Goal: Information Seeking & Learning: Learn about a topic

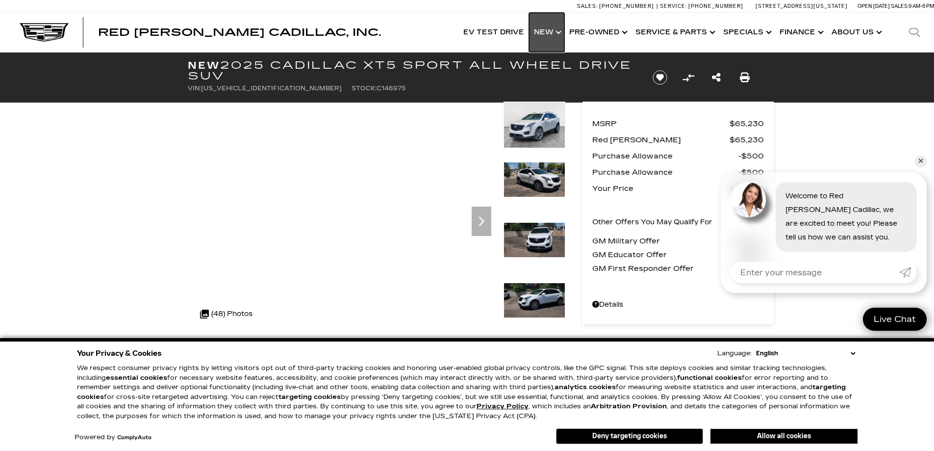
click at [546, 29] on link "Show New" at bounding box center [546, 32] width 35 height 39
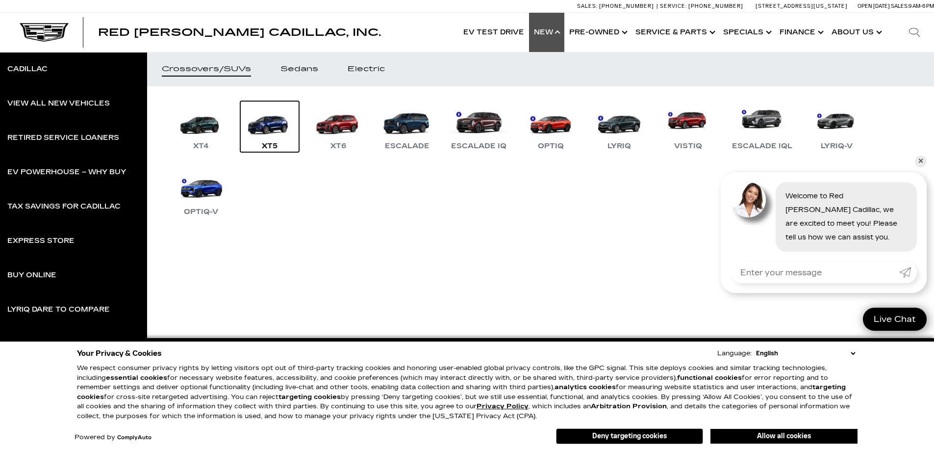
click at [264, 127] on link "XT5" at bounding box center [269, 126] width 59 height 51
click at [269, 138] on link "XT5" at bounding box center [269, 126] width 59 height 51
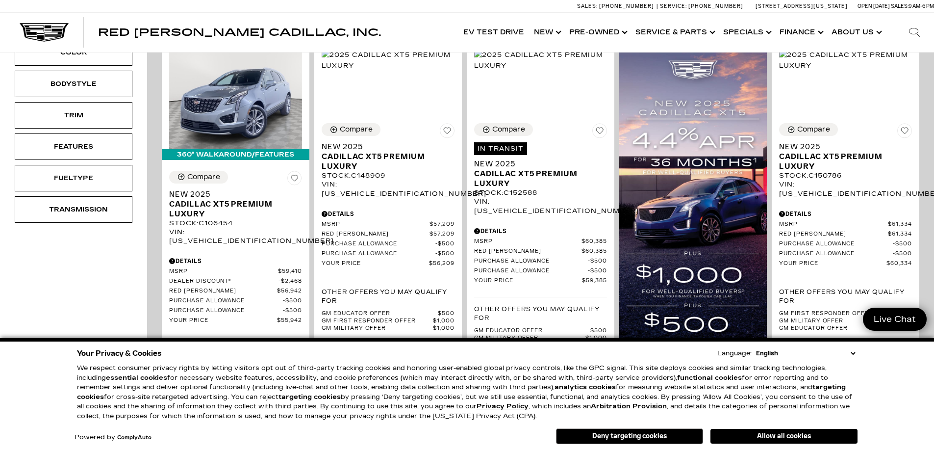
click at [640, 439] on button "Deny targeting cookies" at bounding box center [629, 436] width 147 height 16
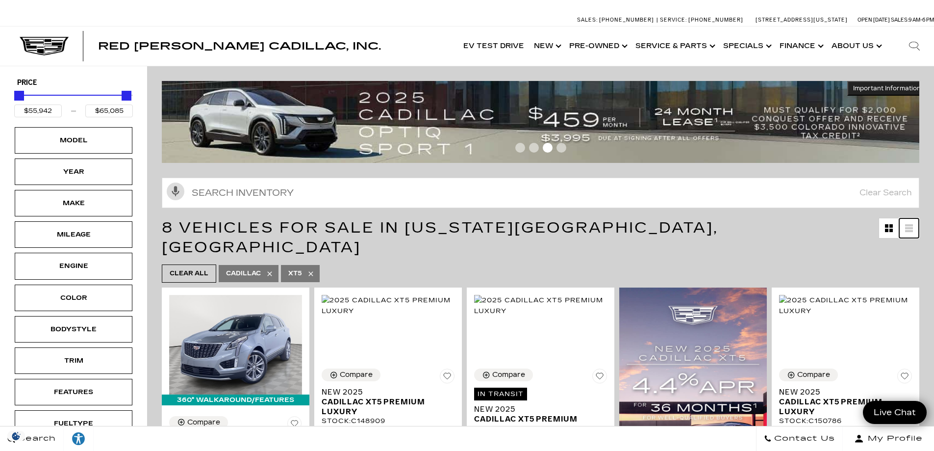
click at [912, 233] on link at bounding box center [909, 228] width 20 height 20
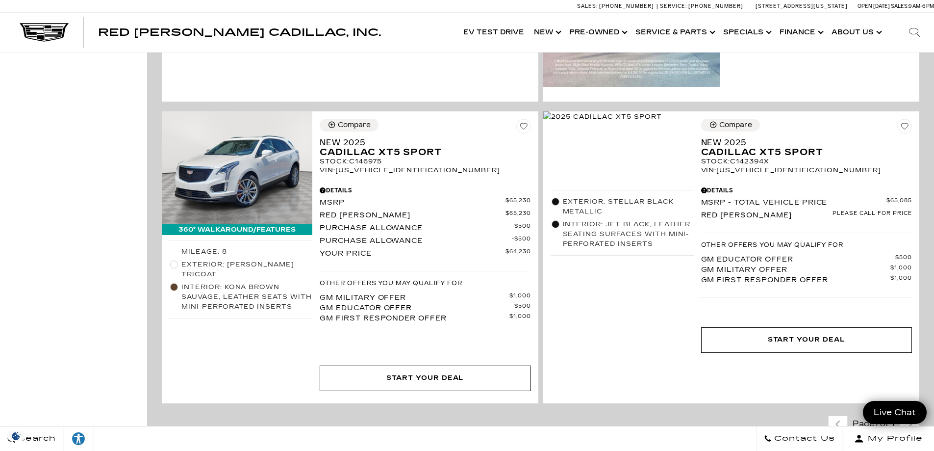
scroll to position [1716, 0]
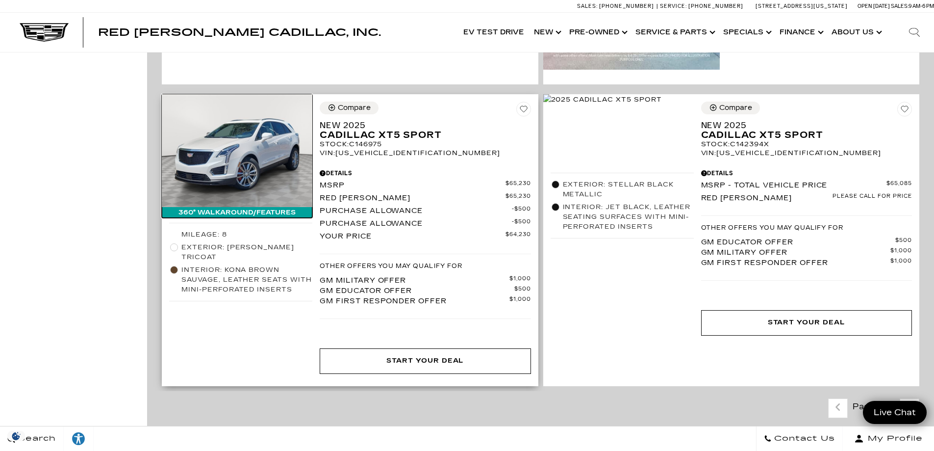
click at [248, 146] on img at bounding box center [237, 150] width 151 height 113
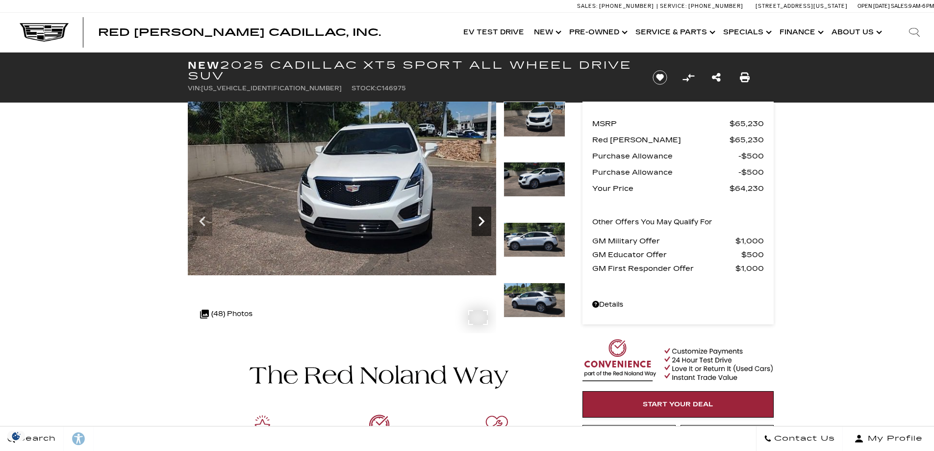
click at [484, 214] on icon "Next" at bounding box center [482, 221] width 20 height 20
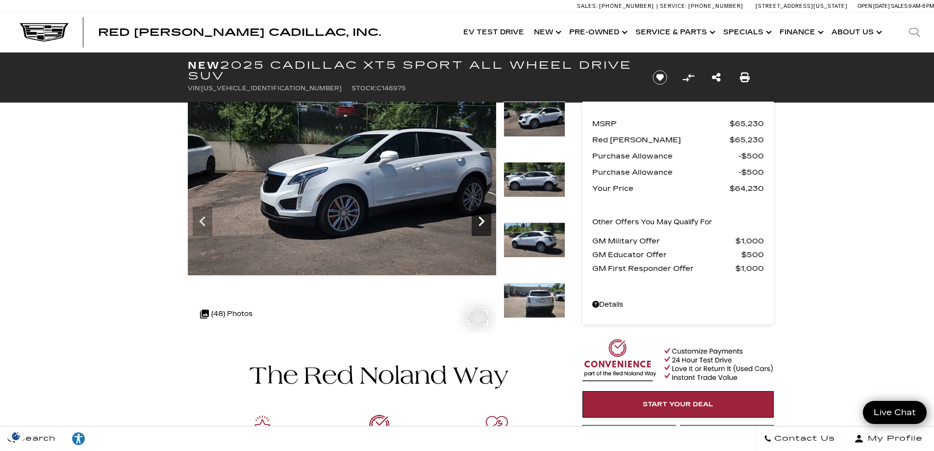
click at [483, 217] on icon "Next" at bounding box center [482, 221] width 20 height 20
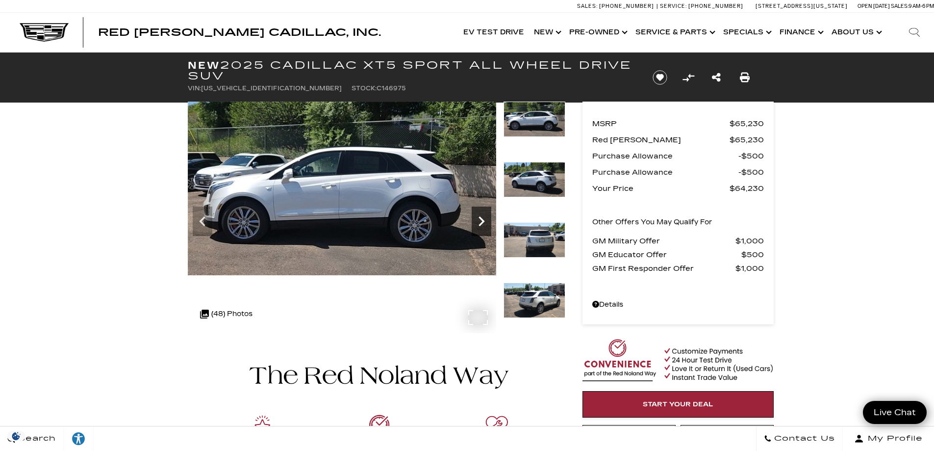
click at [483, 217] on icon "Next" at bounding box center [482, 221] width 20 height 20
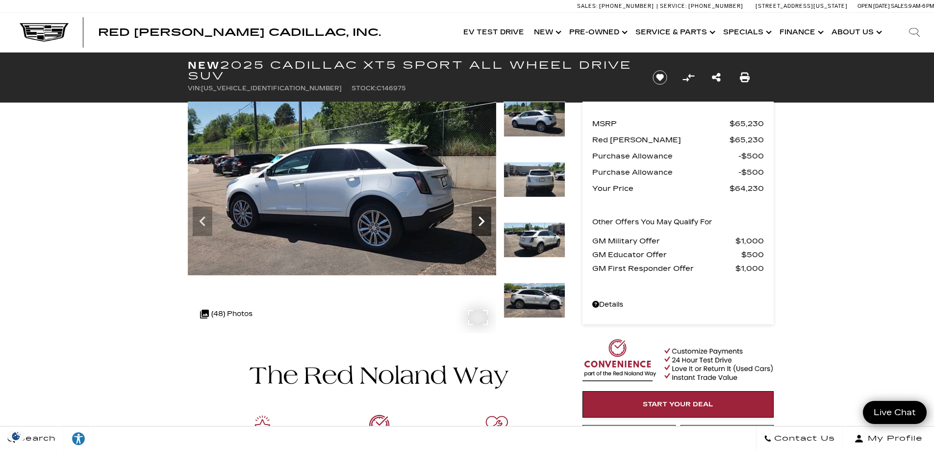
click at [483, 217] on icon "Next" at bounding box center [482, 221] width 20 height 20
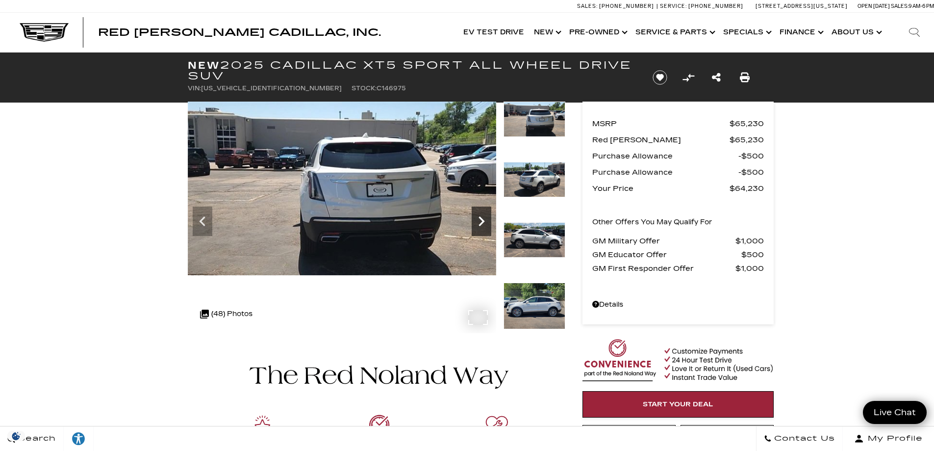
click at [483, 217] on icon "Next" at bounding box center [482, 221] width 20 height 20
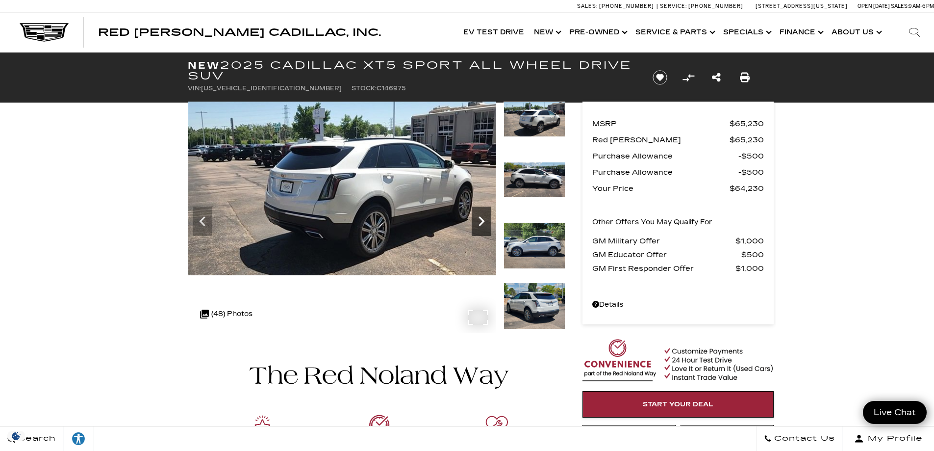
click at [483, 217] on icon "Next" at bounding box center [482, 221] width 20 height 20
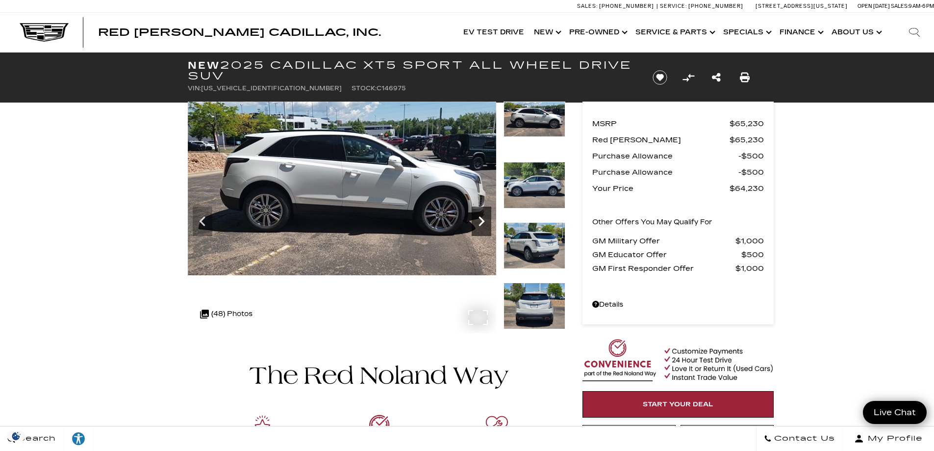
click at [483, 217] on icon "Next" at bounding box center [482, 221] width 20 height 20
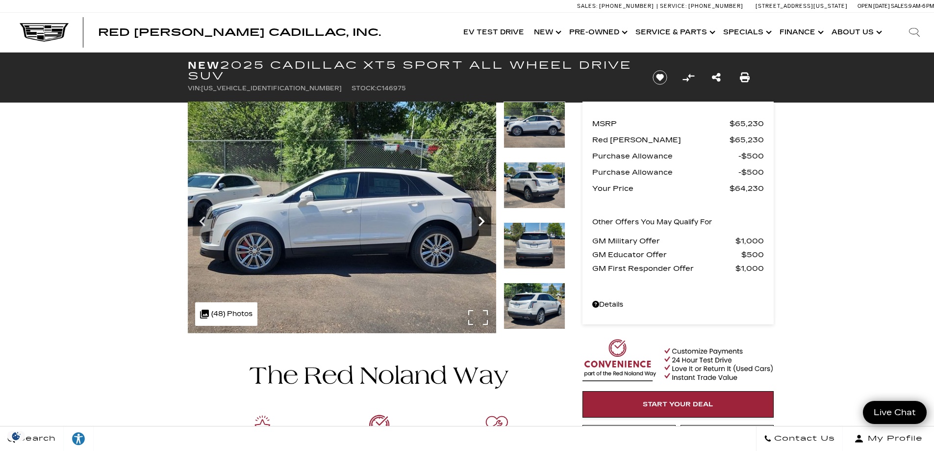
click at [483, 217] on icon "Next" at bounding box center [482, 221] width 20 height 20
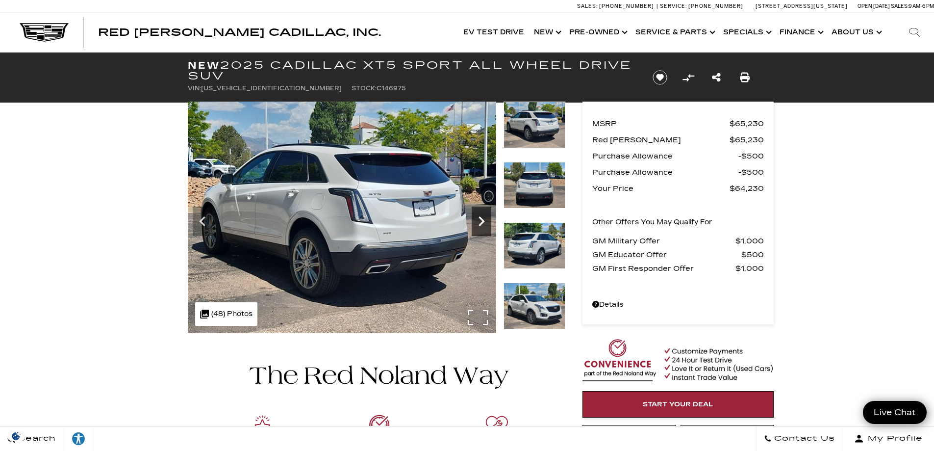
click at [483, 217] on icon "Next" at bounding box center [482, 221] width 20 height 20
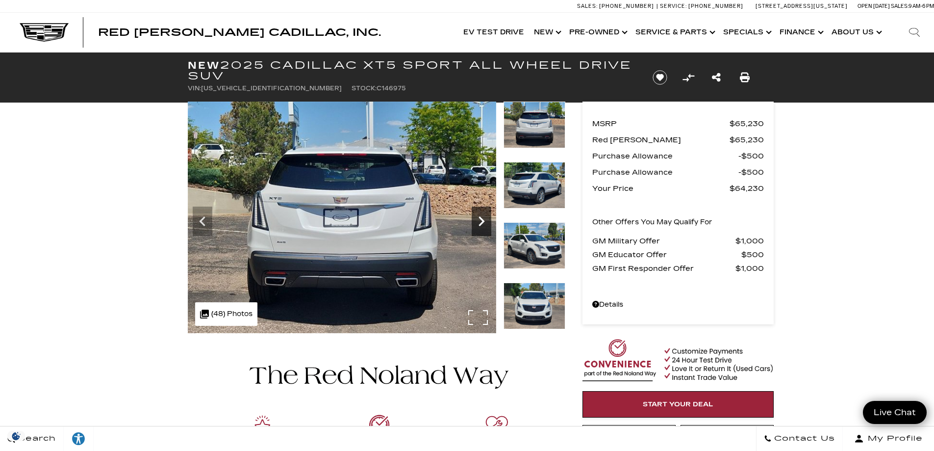
click at [483, 217] on icon "Next" at bounding box center [482, 221] width 20 height 20
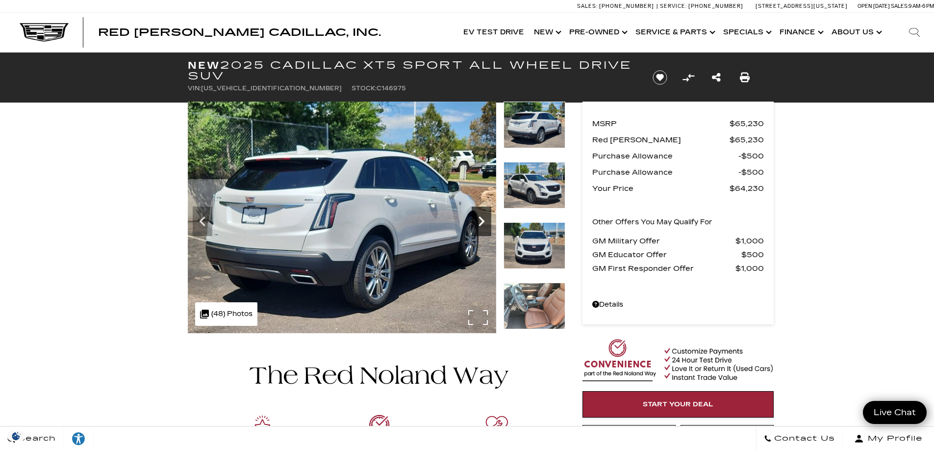
click at [483, 217] on icon "Next" at bounding box center [482, 221] width 20 height 20
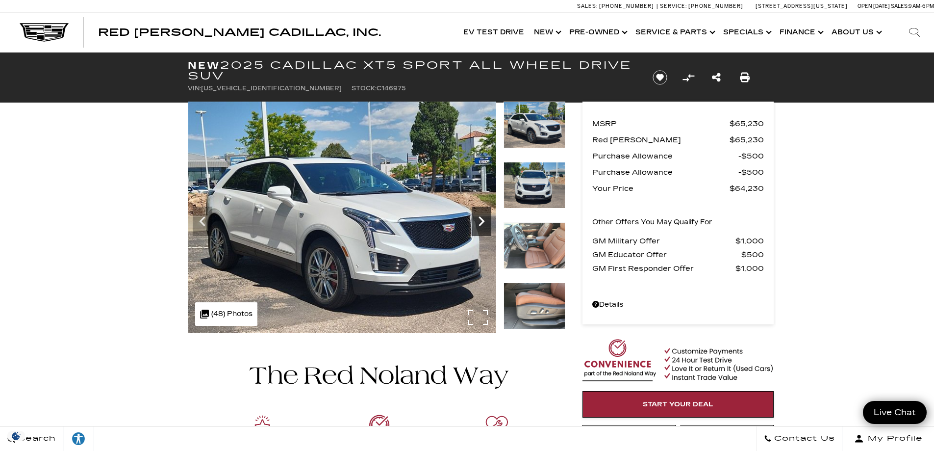
click at [483, 217] on icon "Next" at bounding box center [482, 221] width 20 height 20
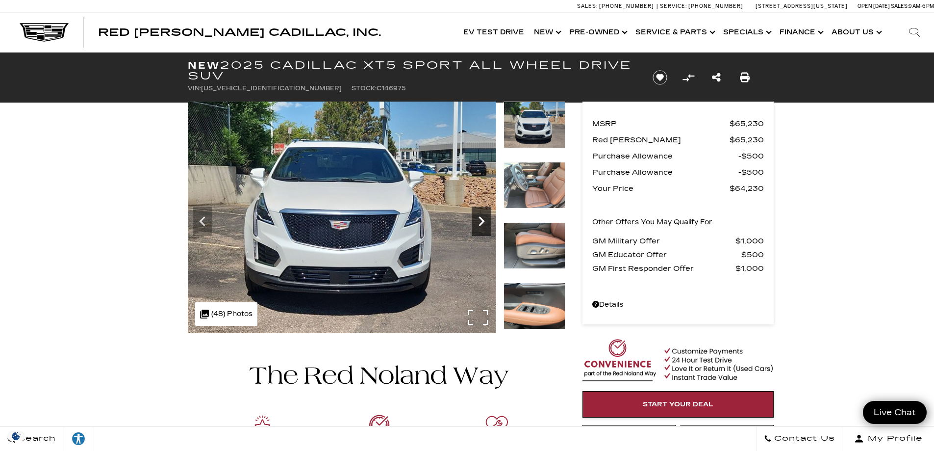
click at [483, 217] on icon "Next" at bounding box center [482, 221] width 20 height 20
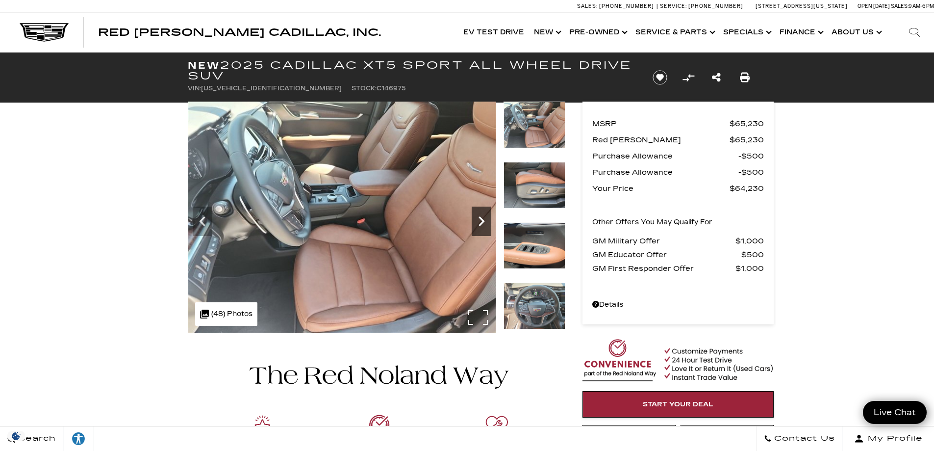
click at [483, 217] on icon "Next" at bounding box center [482, 221] width 20 height 20
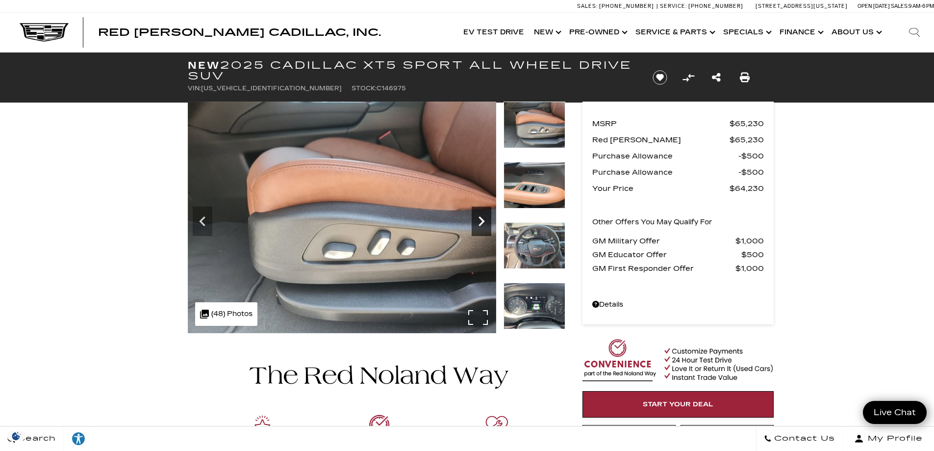
click at [483, 217] on icon "Next" at bounding box center [482, 221] width 20 height 20
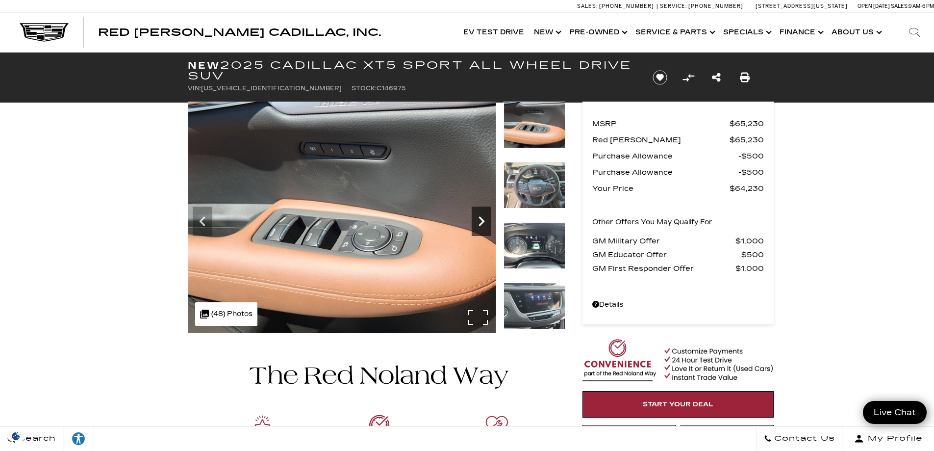
click at [483, 217] on icon "Next" at bounding box center [482, 221] width 20 height 20
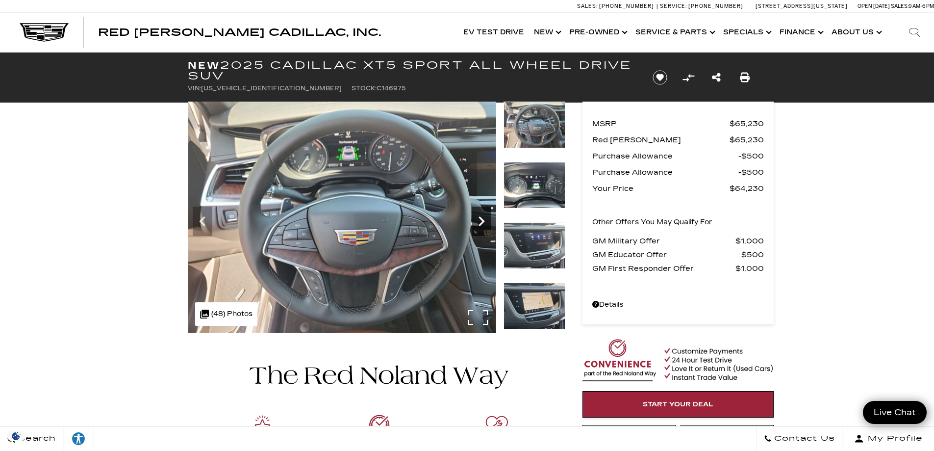
click at [483, 217] on icon "Next" at bounding box center [482, 221] width 20 height 20
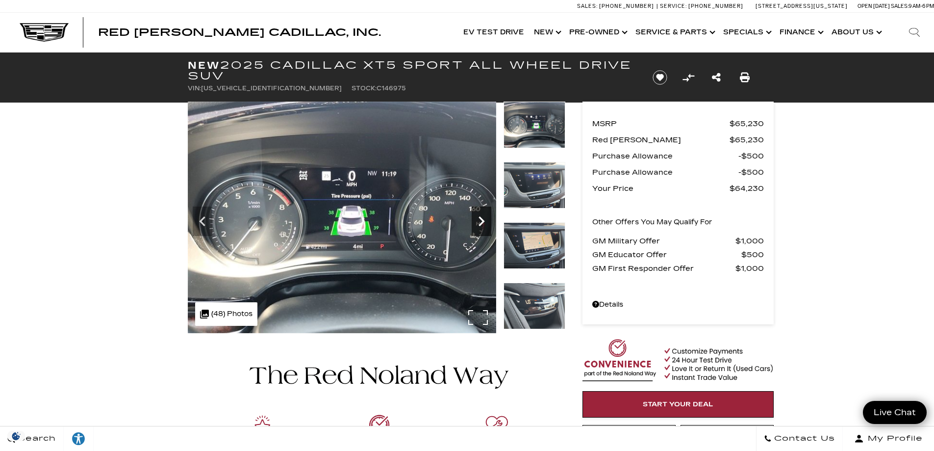
click at [483, 217] on icon "Next" at bounding box center [482, 221] width 20 height 20
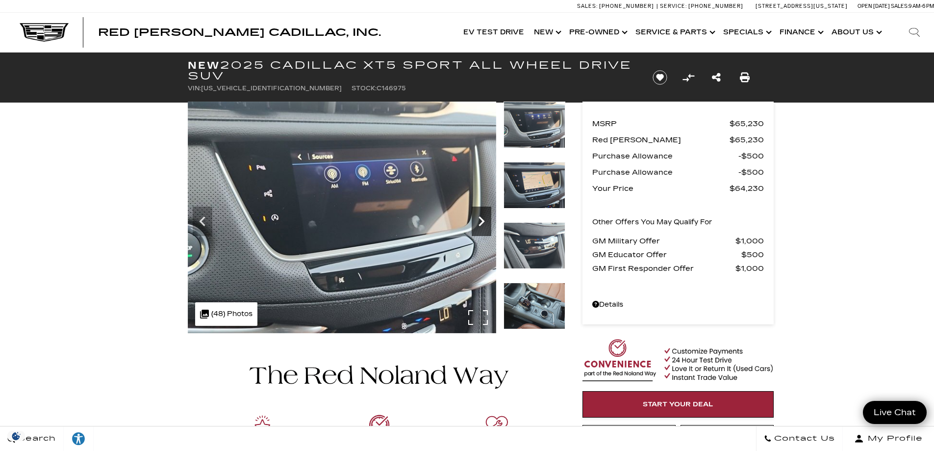
click at [483, 217] on icon "Next" at bounding box center [482, 221] width 20 height 20
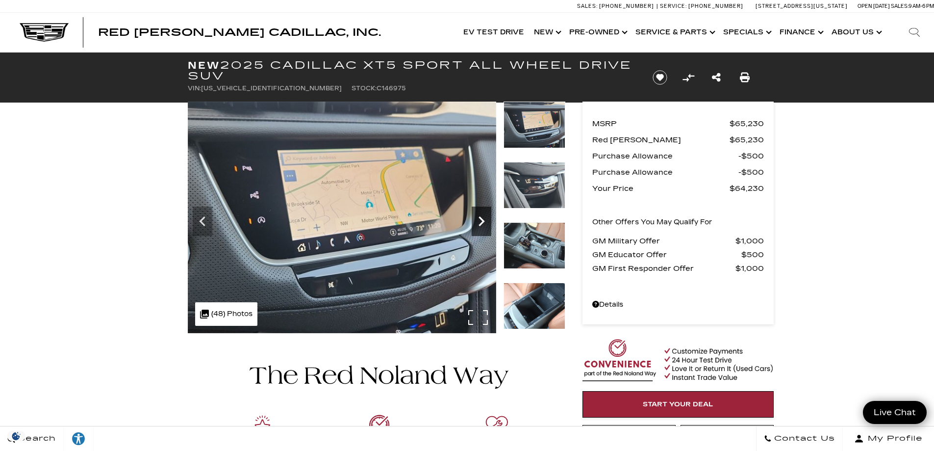
click at [483, 217] on icon "Next" at bounding box center [482, 221] width 20 height 20
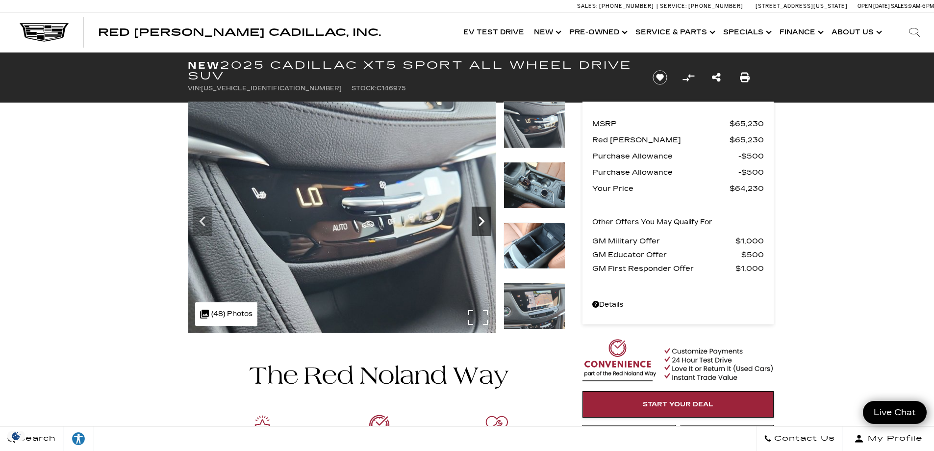
click at [483, 217] on icon "Next" at bounding box center [482, 221] width 20 height 20
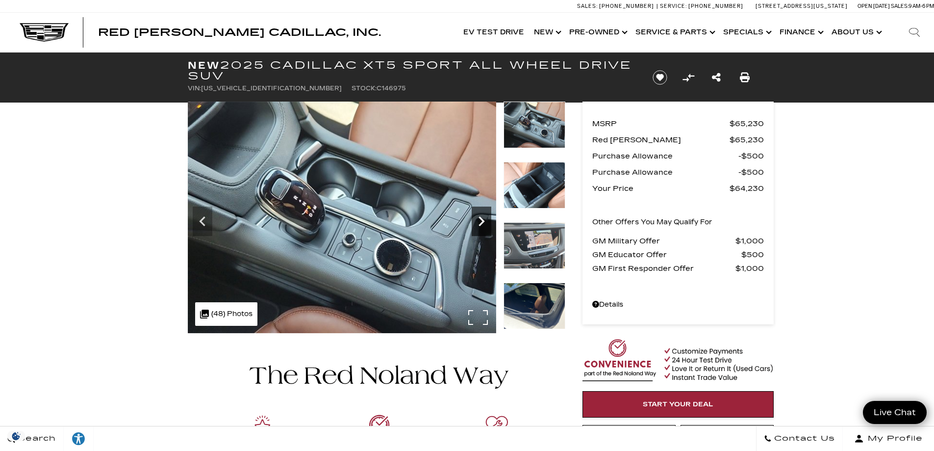
click at [483, 217] on icon "Next" at bounding box center [482, 221] width 20 height 20
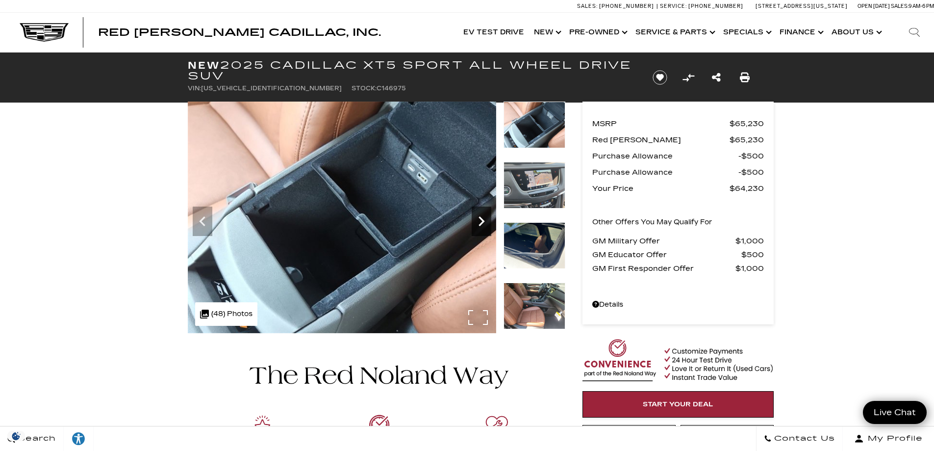
click at [483, 217] on icon "Next" at bounding box center [482, 221] width 20 height 20
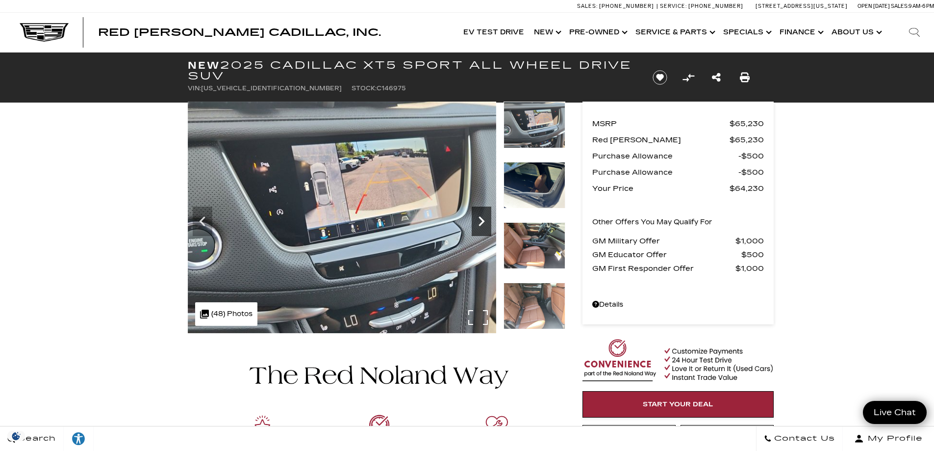
click at [483, 217] on icon "Next" at bounding box center [482, 221] width 20 height 20
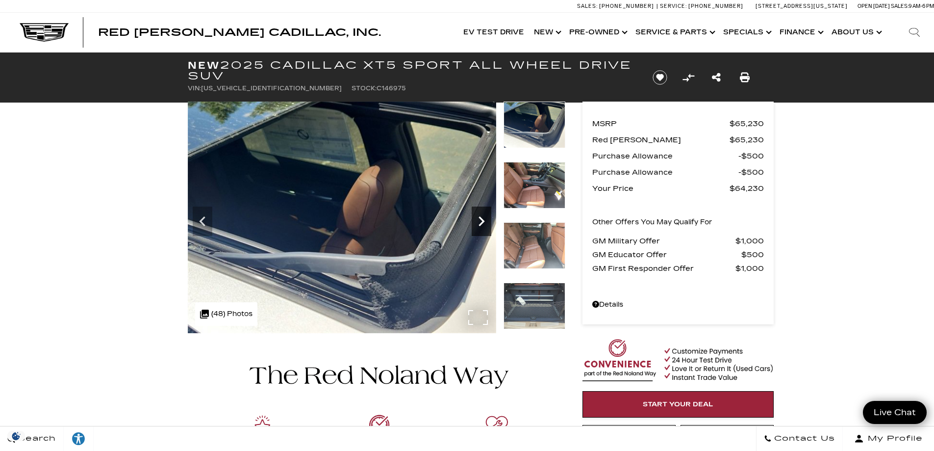
click at [483, 217] on icon "Next" at bounding box center [482, 221] width 20 height 20
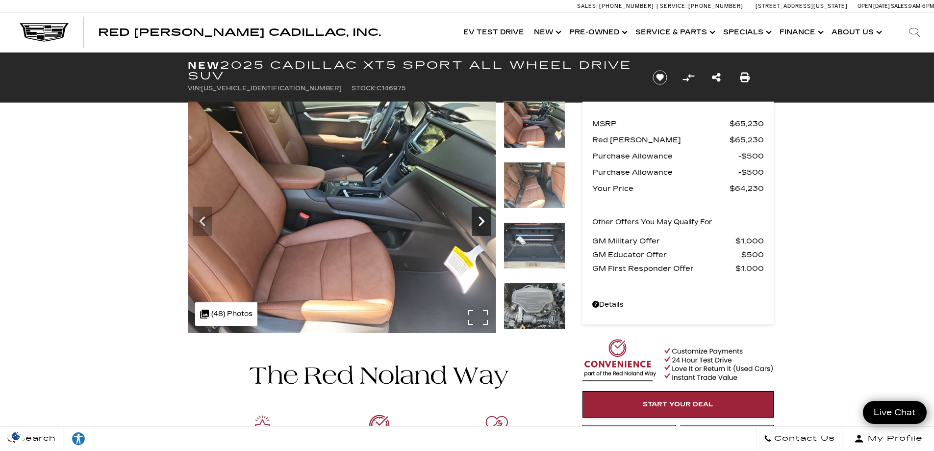
click at [483, 217] on icon "Next" at bounding box center [482, 221] width 20 height 20
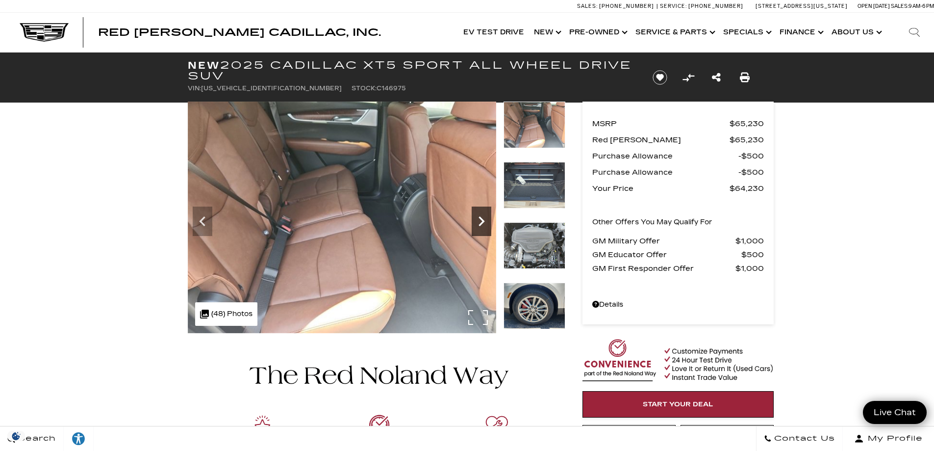
click at [483, 217] on icon "Next" at bounding box center [482, 221] width 20 height 20
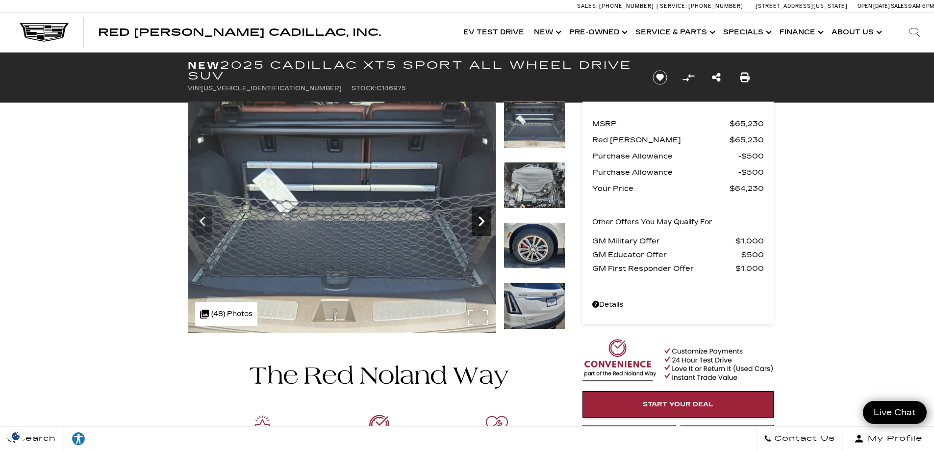
click at [483, 217] on icon "Next" at bounding box center [482, 221] width 20 height 20
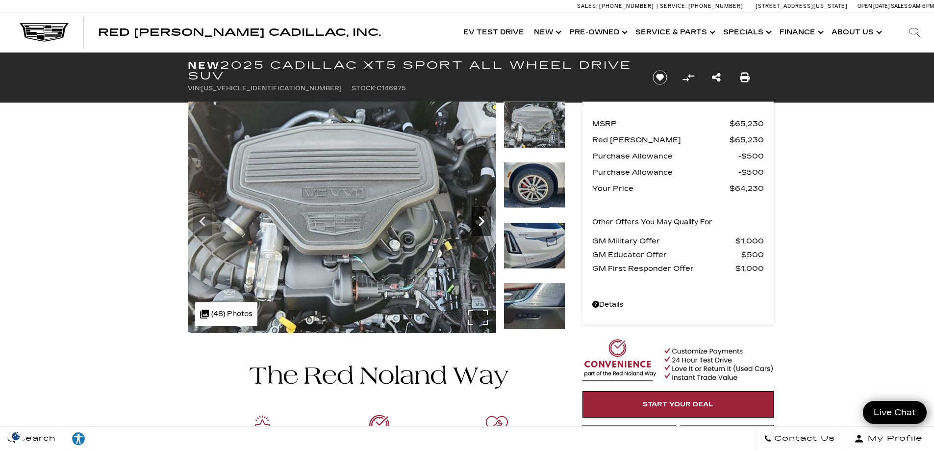
click at [483, 217] on icon "Next" at bounding box center [482, 221] width 20 height 20
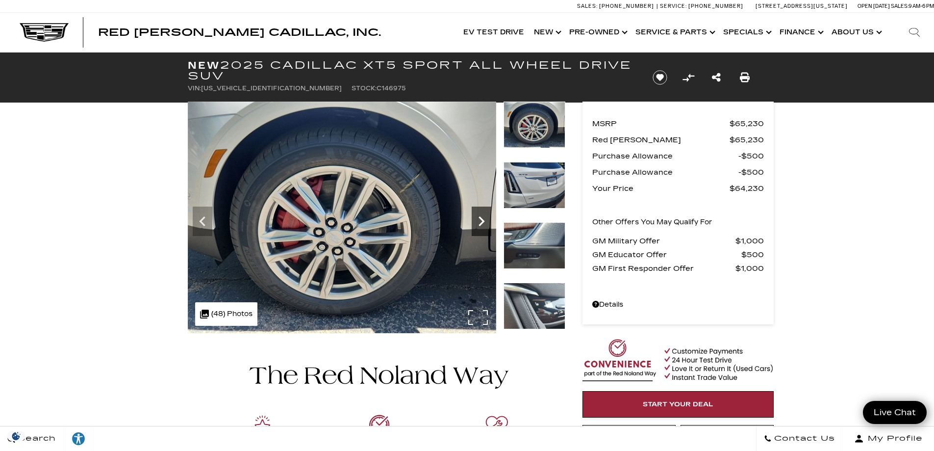
click at [483, 217] on icon "Next" at bounding box center [482, 221] width 20 height 20
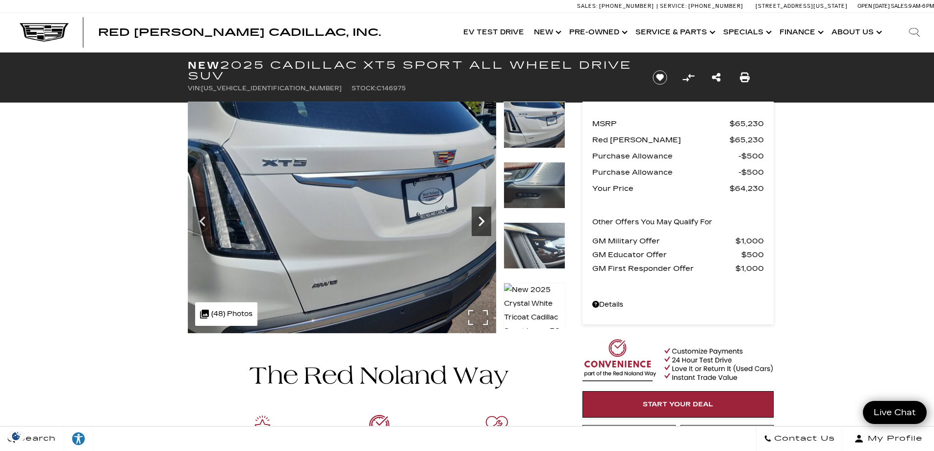
click at [483, 217] on icon "Next" at bounding box center [482, 221] width 20 height 20
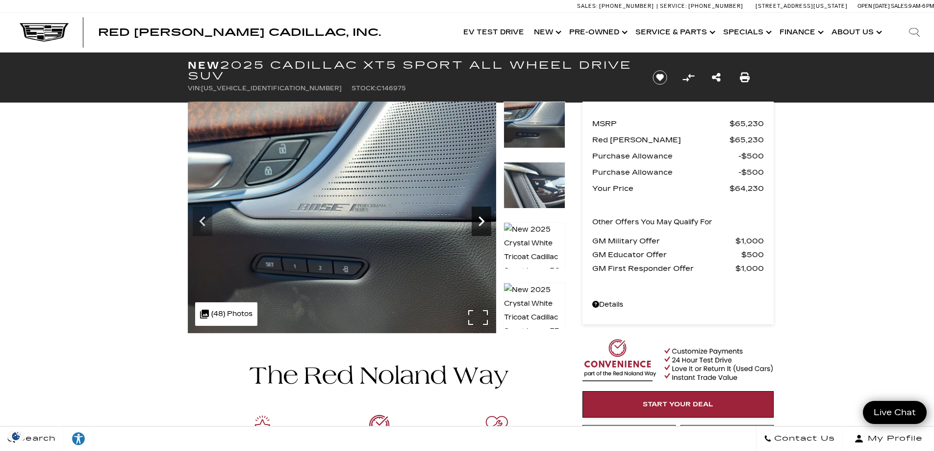
click at [483, 217] on icon "Next" at bounding box center [482, 221] width 20 height 20
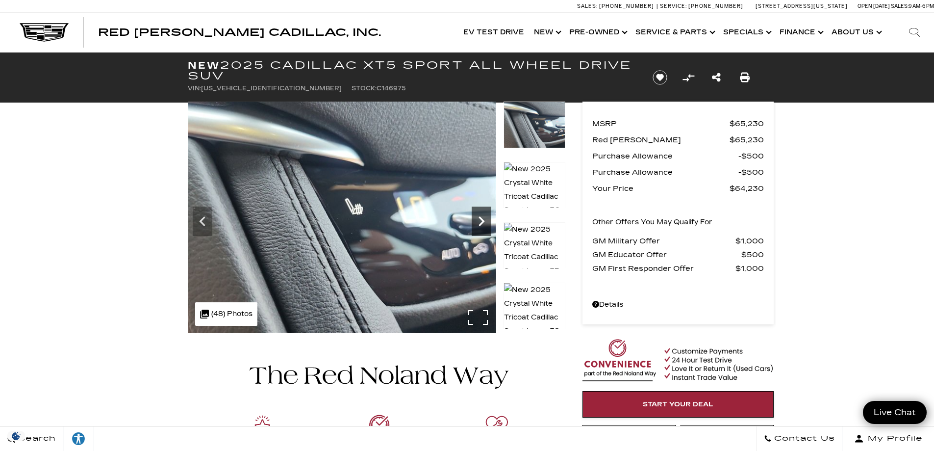
click at [483, 217] on icon "Next" at bounding box center [482, 221] width 20 height 20
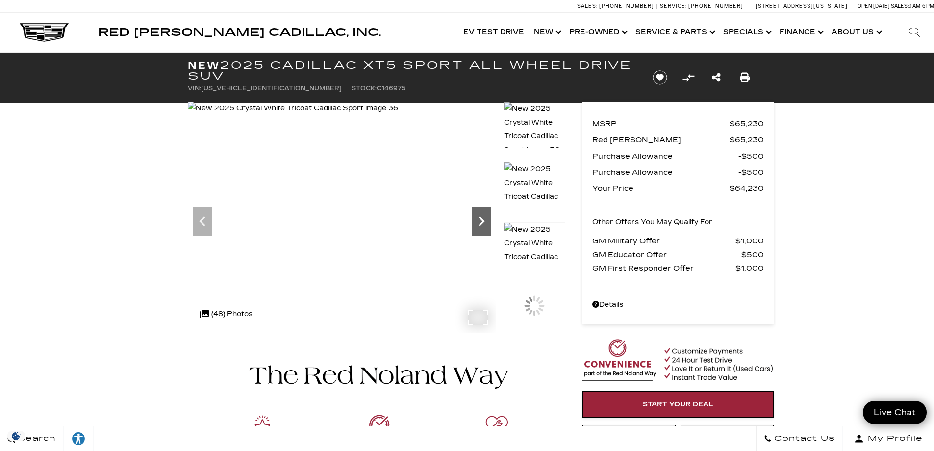
click at [483, 217] on icon "Next" at bounding box center [482, 221] width 20 height 20
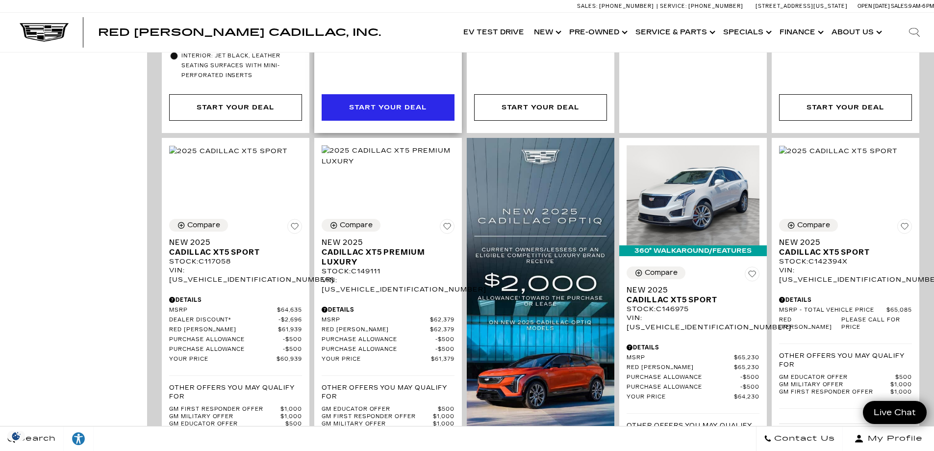
scroll to position [686, 0]
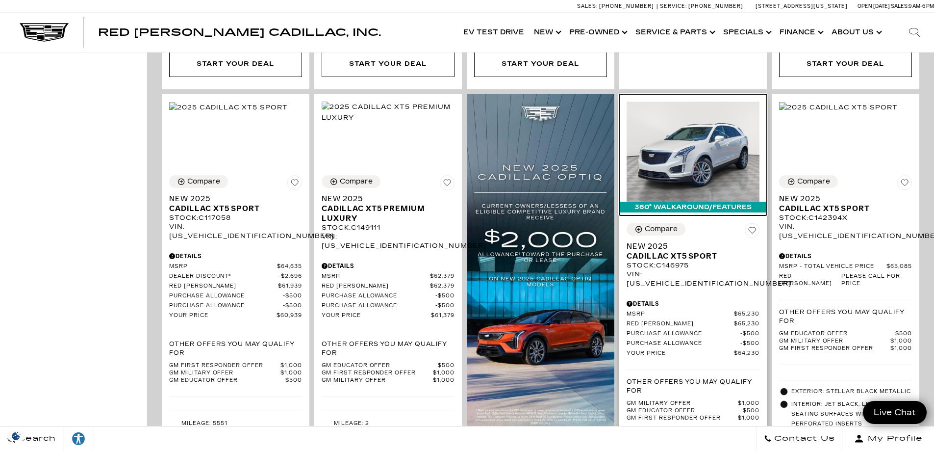
click at [677, 121] on img at bounding box center [693, 151] width 133 height 100
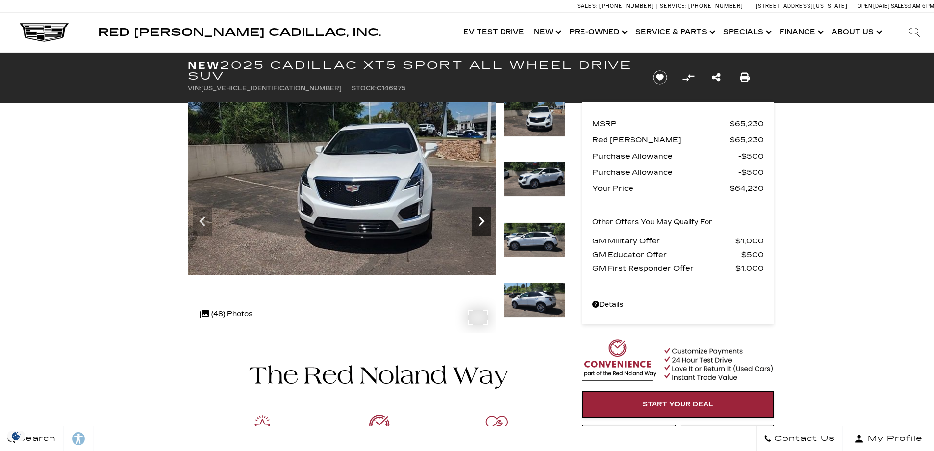
click at [482, 222] on icon "Next" at bounding box center [482, 221] width 6 height 10
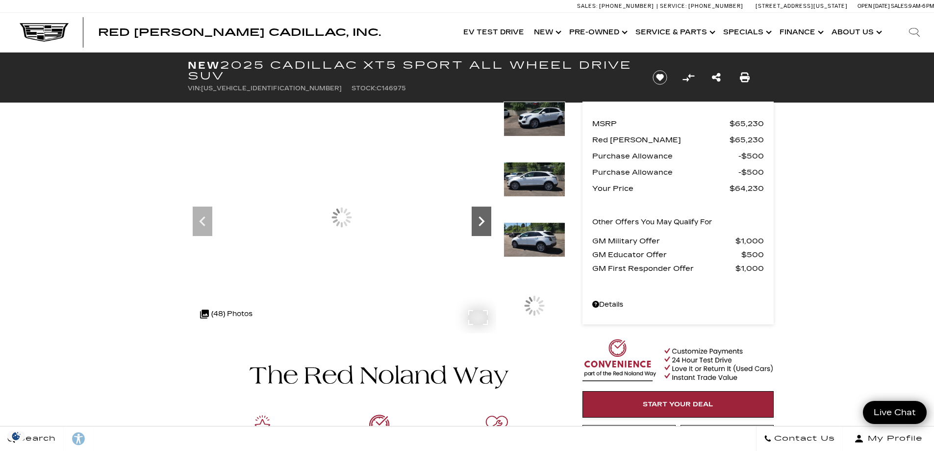
click at [482, 222] on icon "Next" at bounding box center [482, 221] width 6 height 10
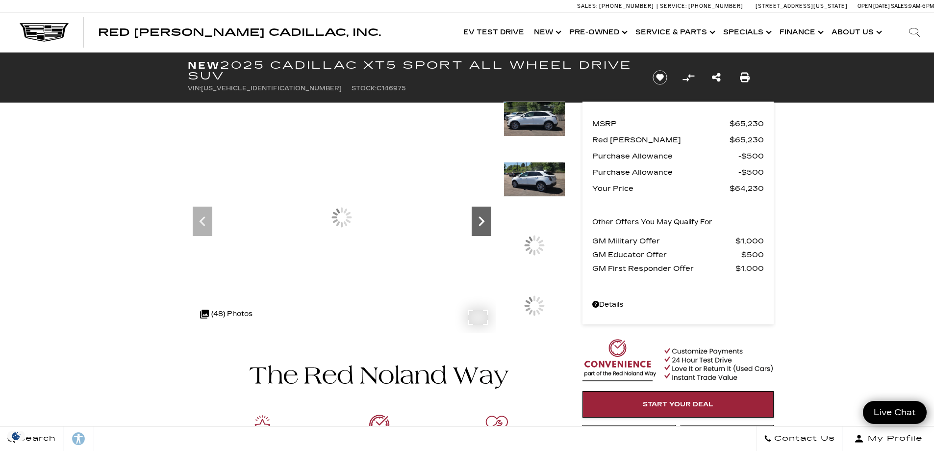
click at [482, 222] on icon "Next" at bounding box center [482, 221] width 6 height 10
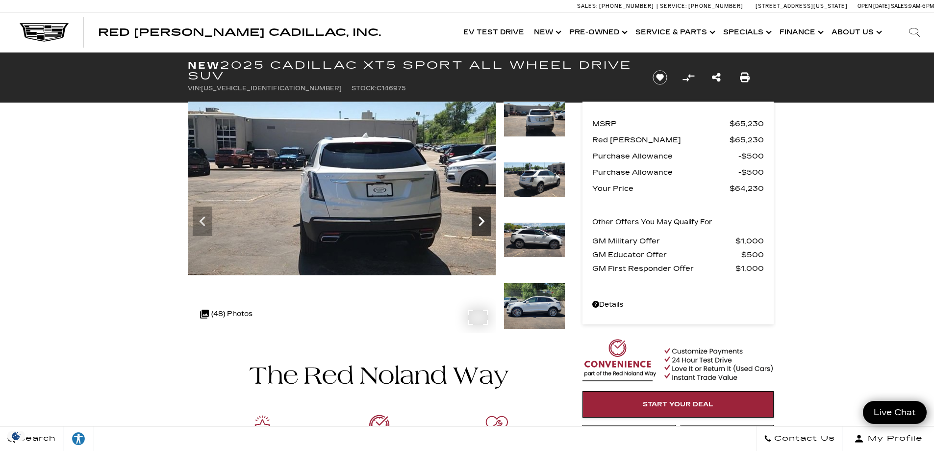
click at [482, 222] on icon "Next" at bounding box center [482, 221] width 6 height 10
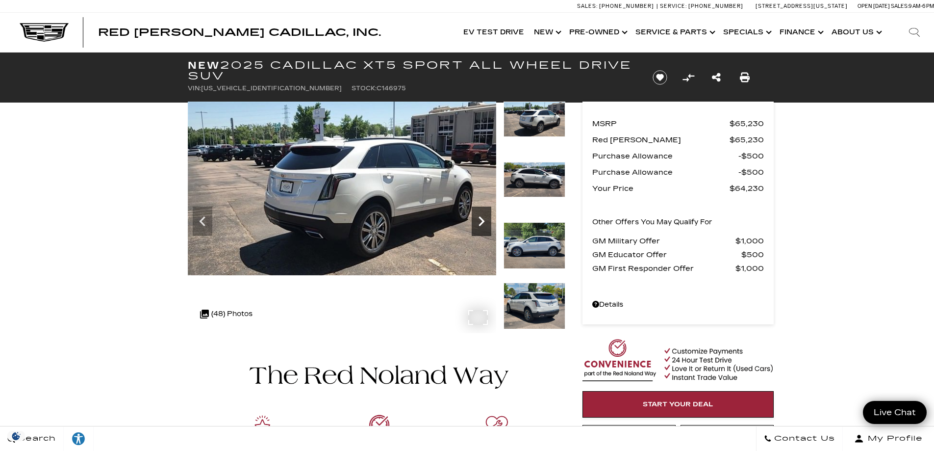
click at [482, 222] on icon "Next" at bounding box center [482, 221] width 6 height 10
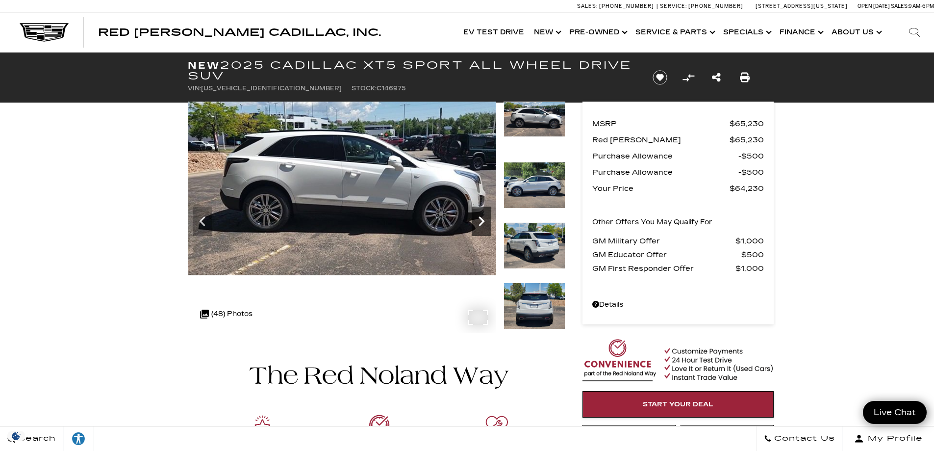
click at [482, 222] on icon "Next" at bounding box center [482, 221] width 6 height 10
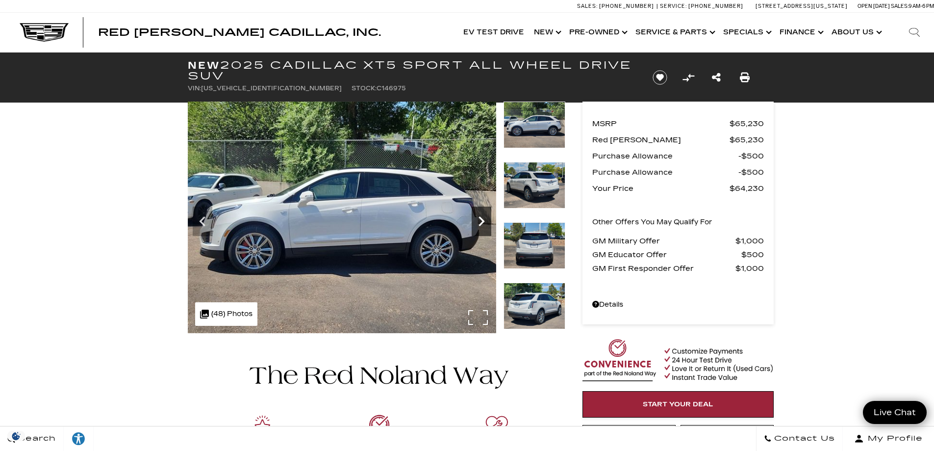
click at [482, 222] on icon "Next" at bounding box center [482, 221] width 6 height 10
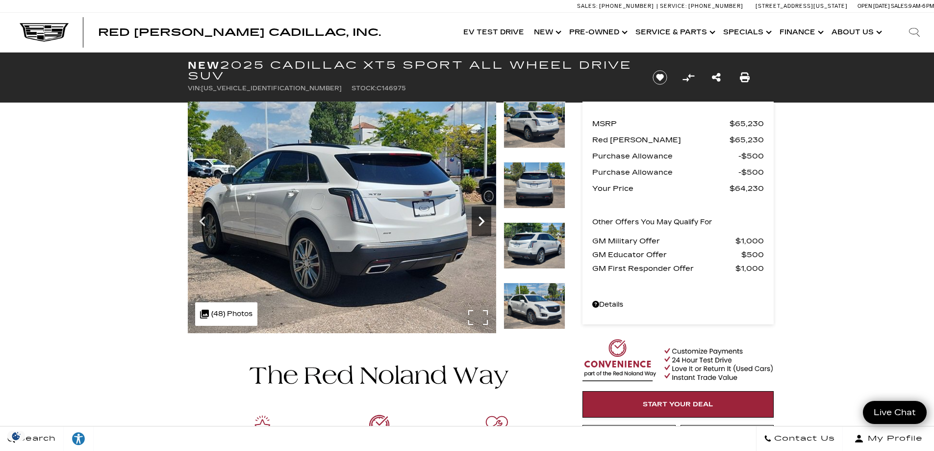
click at [482, 222] on icon "Next" at bounding box center [482, 221] width 6 height 10
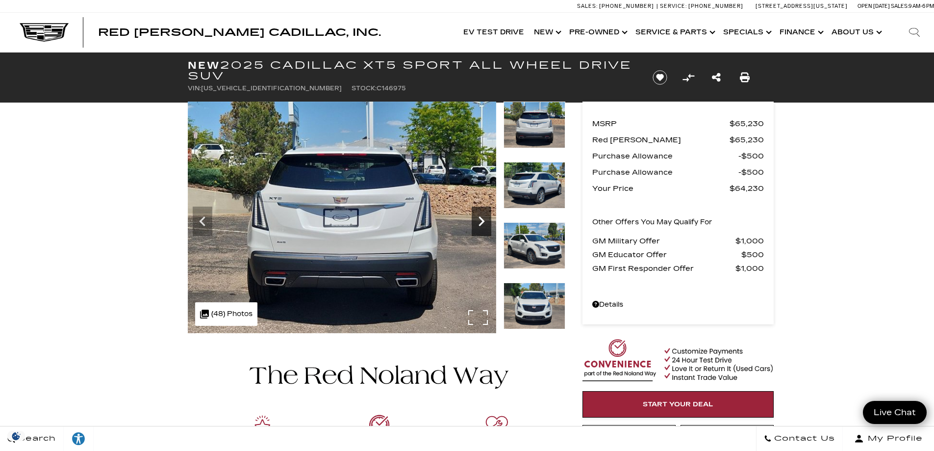
click at [482, 222] on icon "Next" at bounding box center [482, 221] width 6 height 10
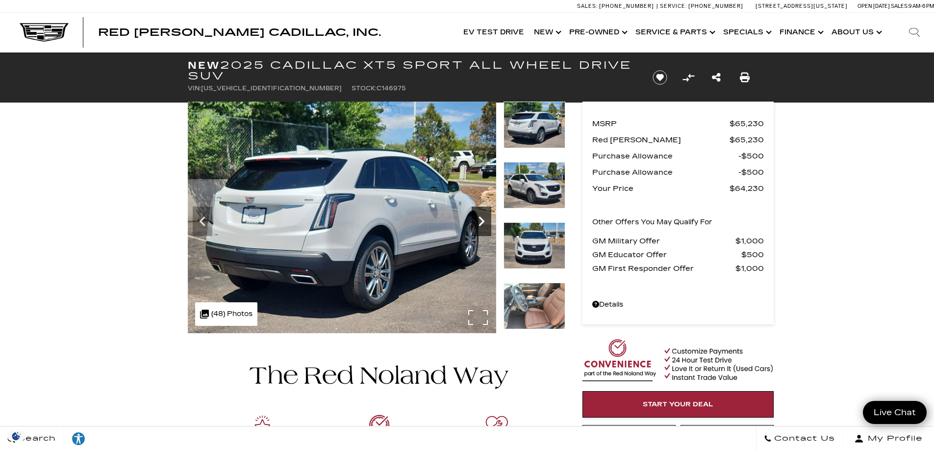
click at [482, 222] on icon "Next" at bounding box center [482, 221] width 6 height 10
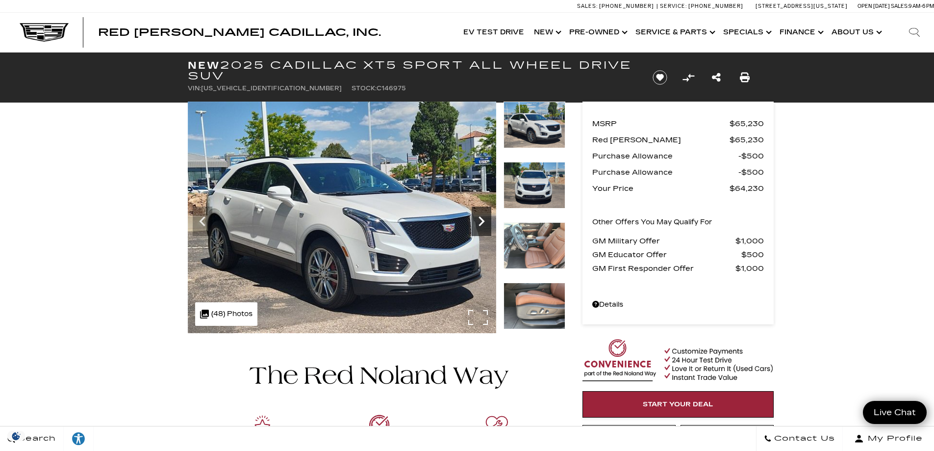
click at [482, 222] on icon "Next" at bounding box center [482, 221] width 6 height 10
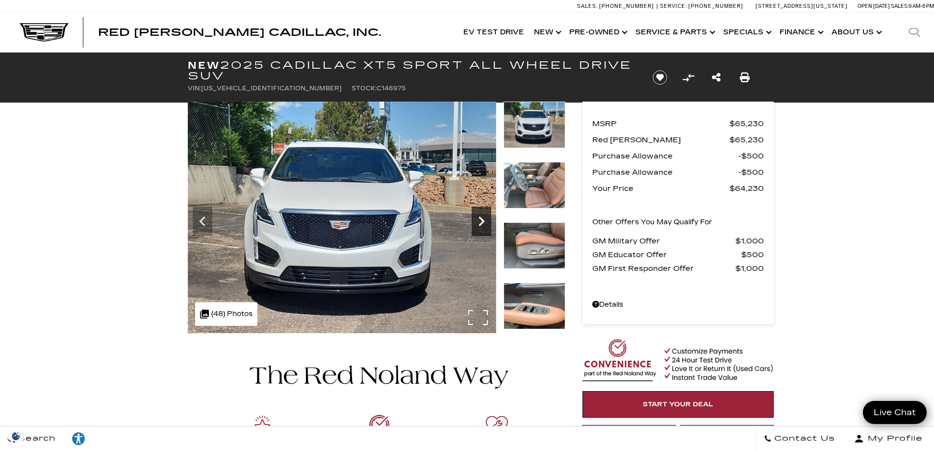
click at [482, 222] on icon "Next" at bounding box center [482, 221] width 6 height 10
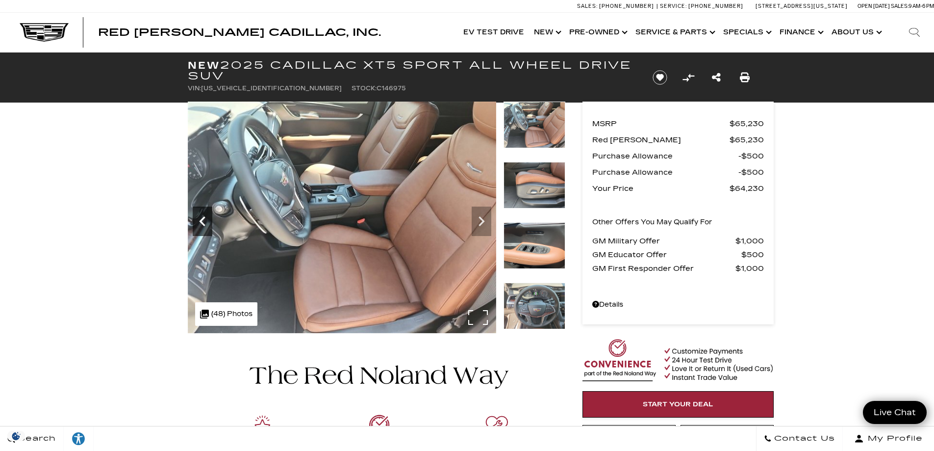
click at [205, 225] on icon "Previous" at bounding box center [203, 221] width 20 height 20
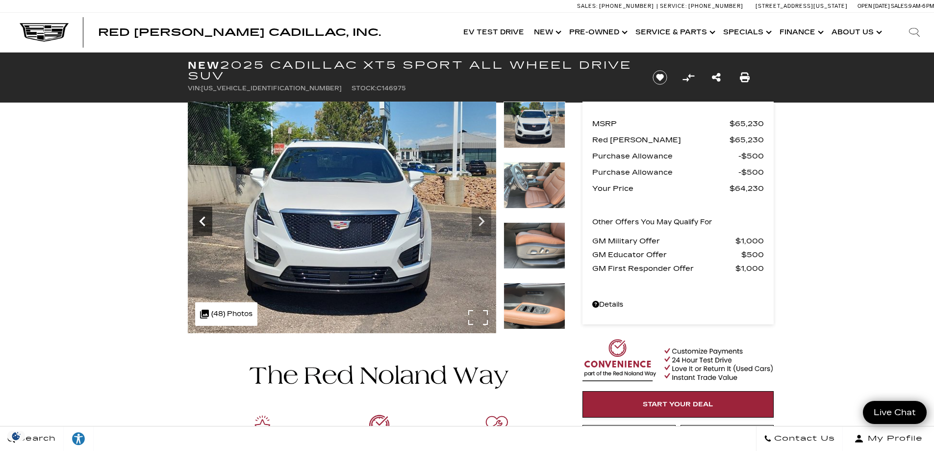
click at [205, 225] on icon "Previous" at bounding box center [203, 221] width 20 height 20
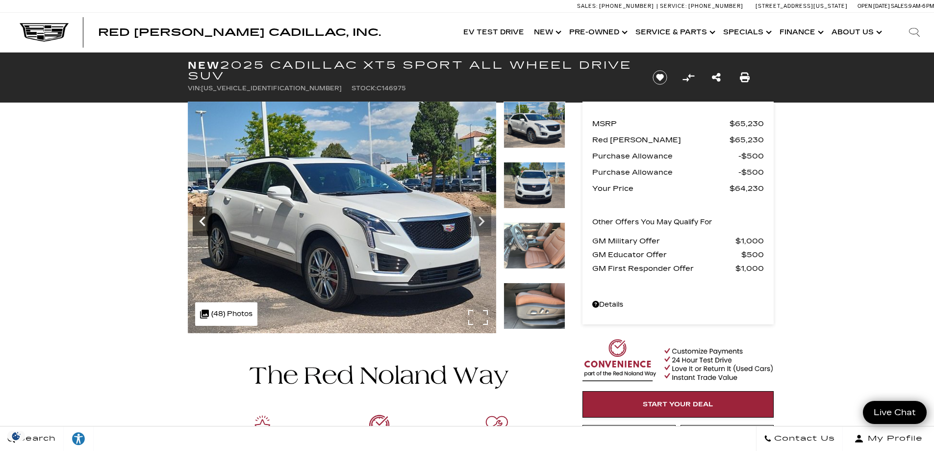
click at [205, 225] on icon "Previous" at bounding box center [203, 221] width 20 height 20
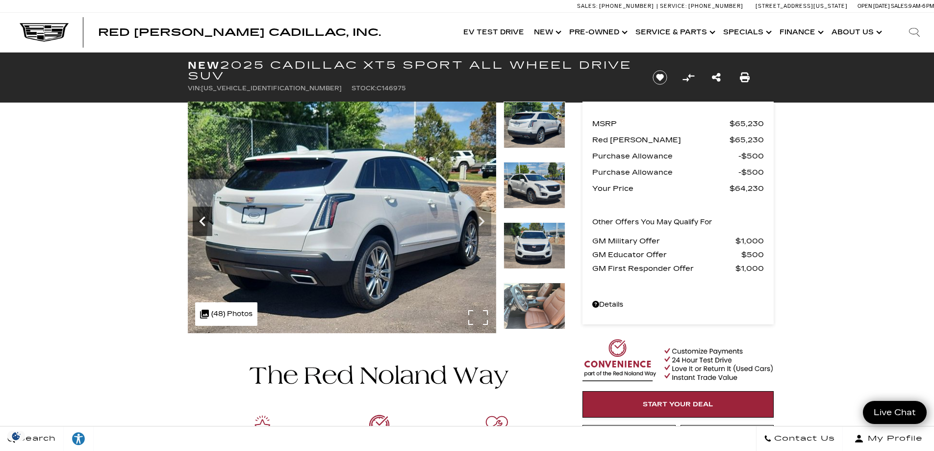
click at [205, 225] on icon "Previous" at bounding box center [203, 221] width 20 height 20
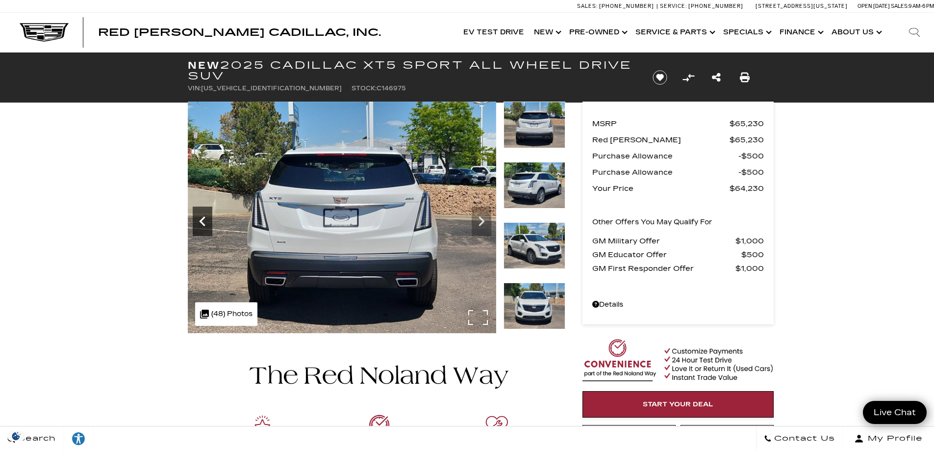
click at [205, 225] on icon "Previous" at bounding box center [203, 221] width 20 height 20
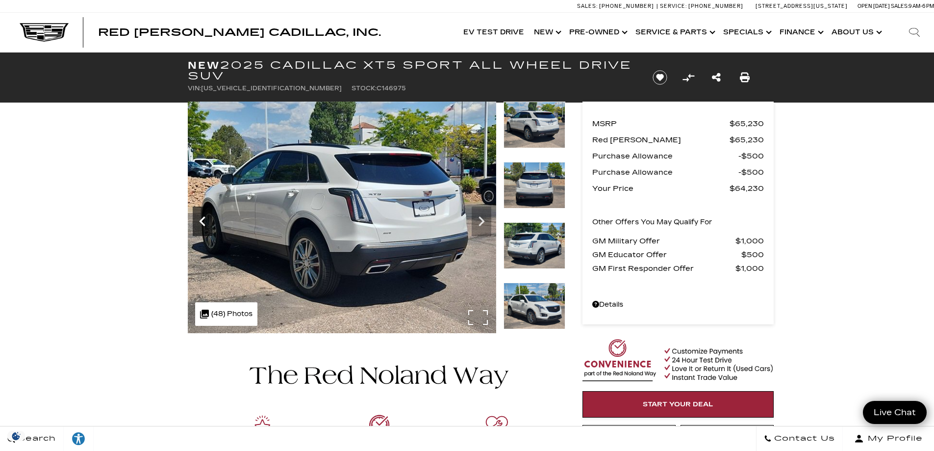
click at [205, 225] on icon "Previous" at bounding box center [203, 221] width 20 height 20
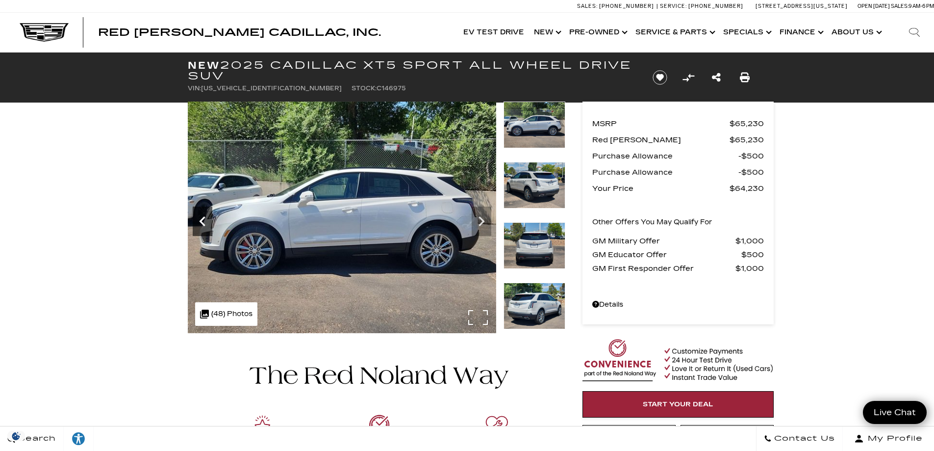
click at [205, 225] on icon "Previous" at bounding box center [203, 221] width 20 height 20
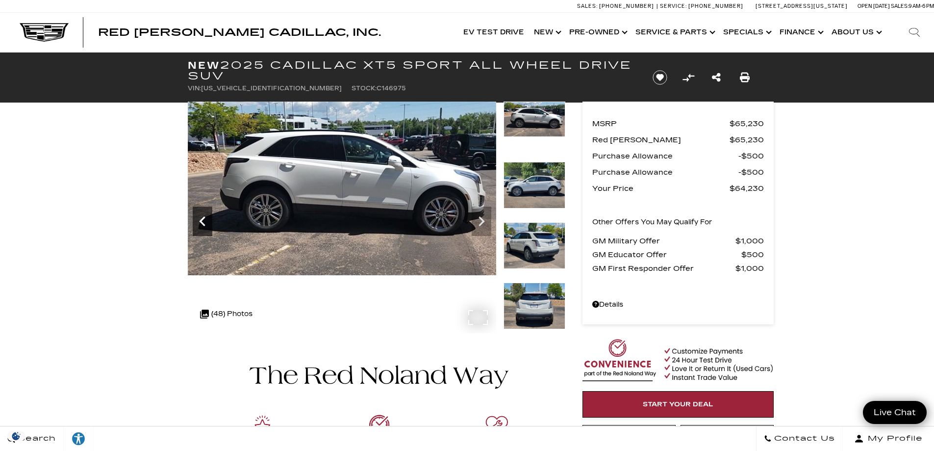
click at [205, 225] on icon "Previous" at bounding box center [203, 221] width 20 height 20
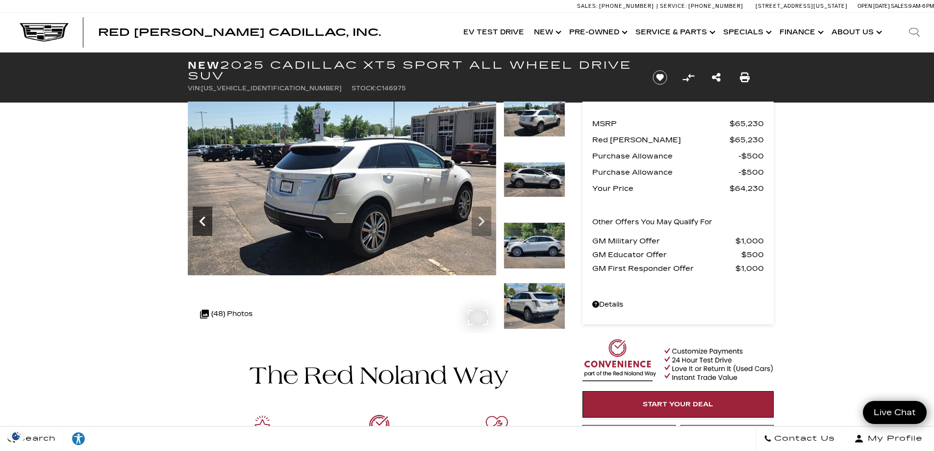
click at [205, 225] on icon "Previous" at bounding box center [203, 221] width 20 height 20
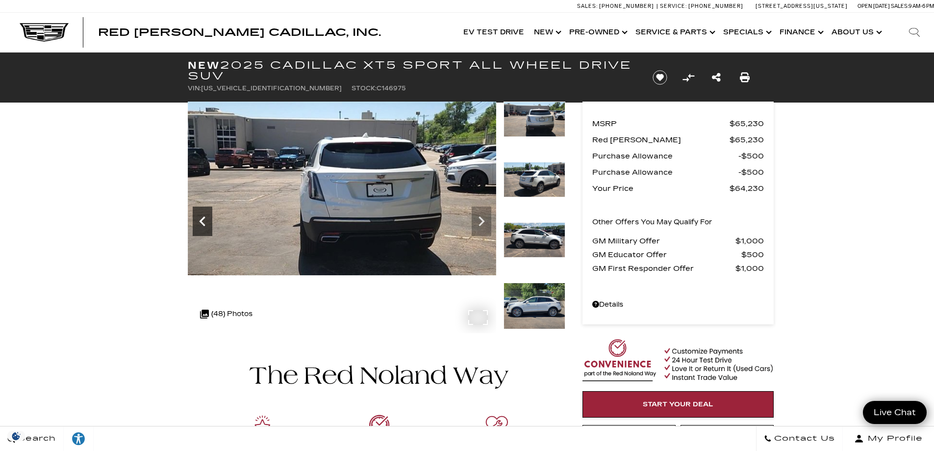
click at [205, 225] on icon "Previous" at bounding box center [203, 221] width 20 height 20
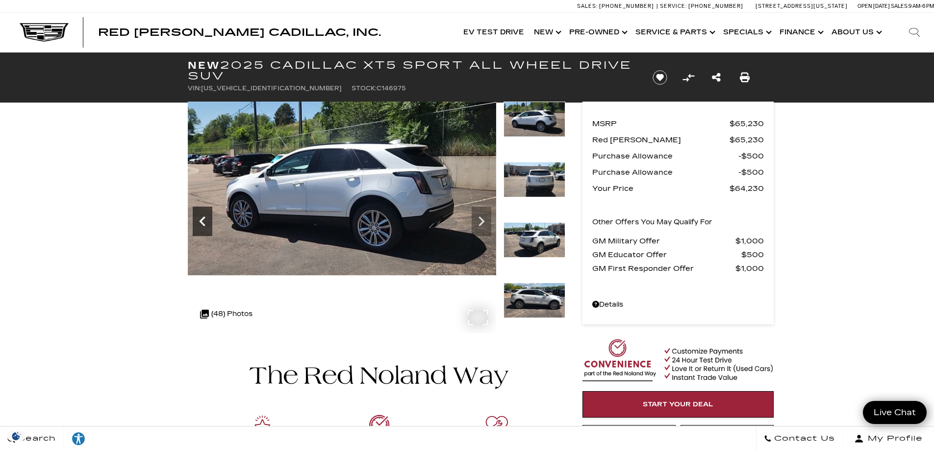
click at [205, 225] on icon "Previous" at bounding box center [203, 221] width 20 height 20
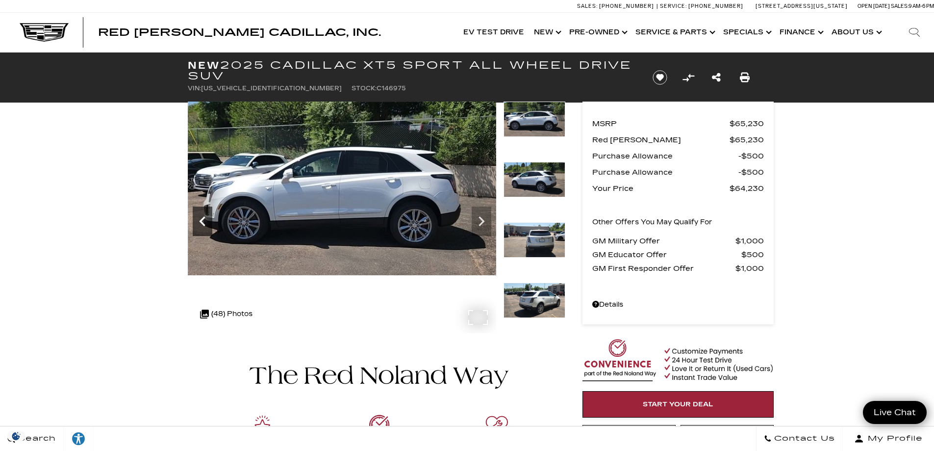
click at [205, 225] on icon "Previous" at bounding box center [203, 221] width 20 height 20
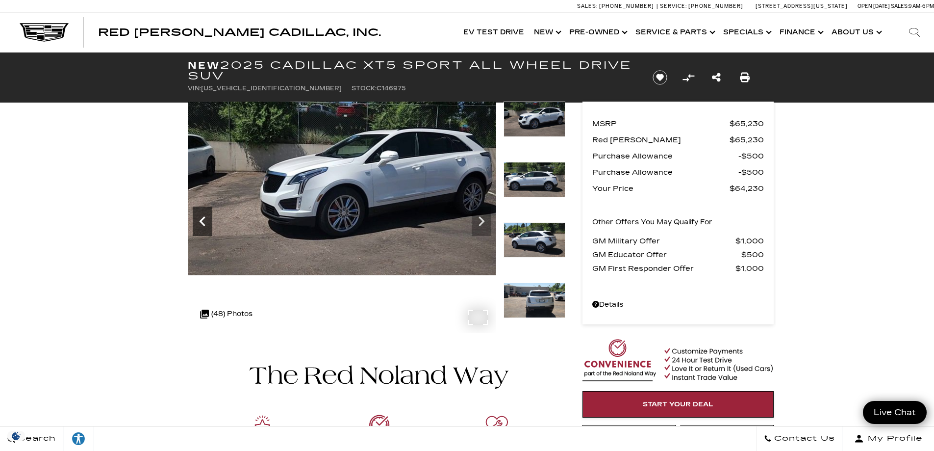
click at [205, 225] on icon "Previous" at bounding box center [203, 221] width 20 height 20
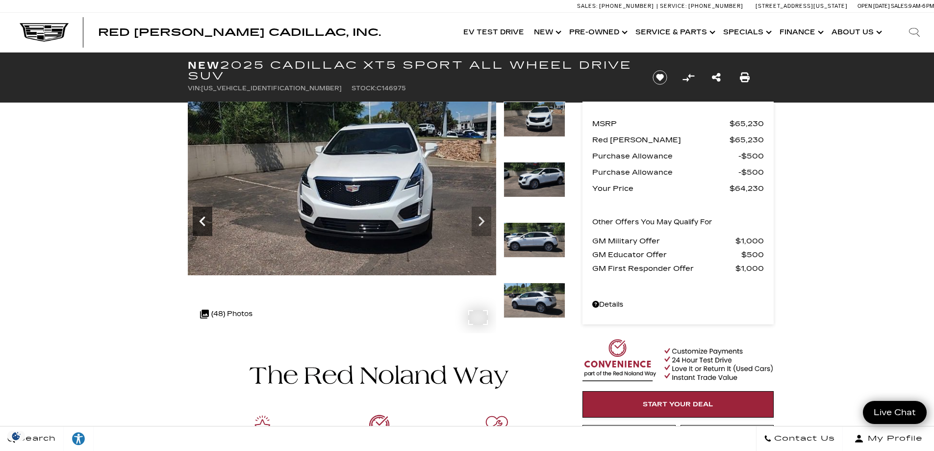
click at [205, 225] on icon "Previous" at bounding box center [203, 221] width 20 height 20
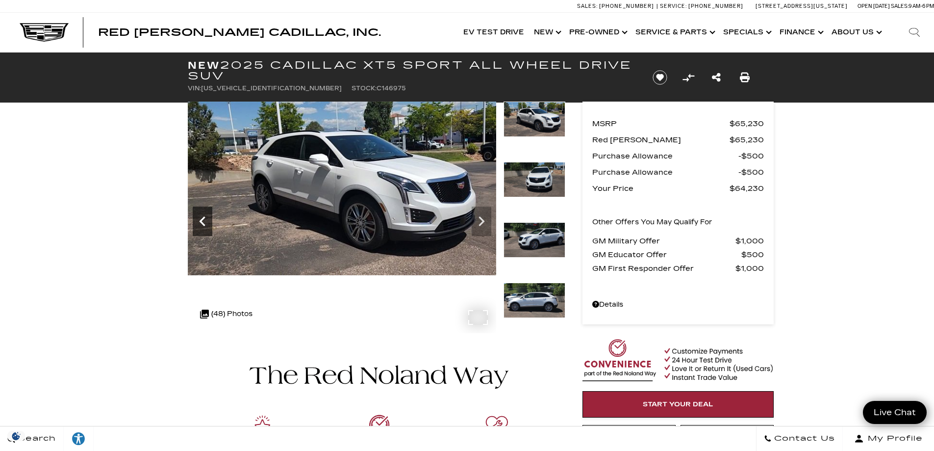
click at [205, 225] on icon "Previous" at bounding box center [203, 221] width 20 height 20
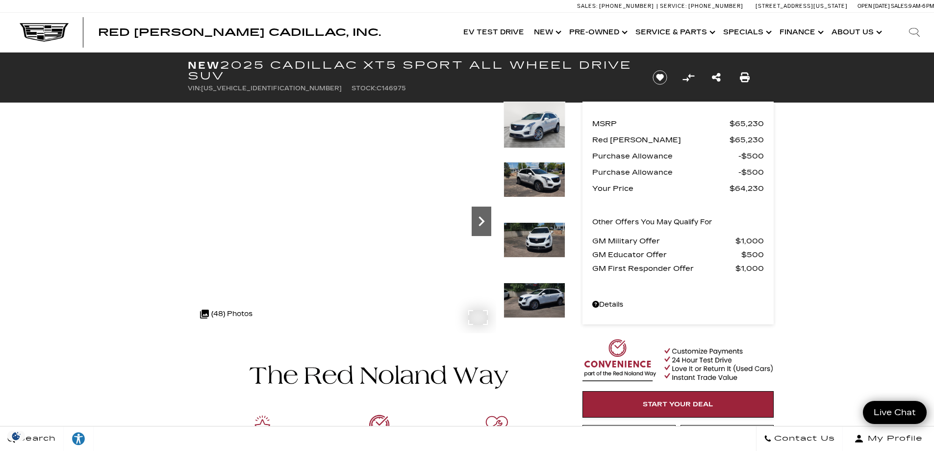
click at [481, 225] on icon "Next" at bounding box center [482, 221] width 6 height 10
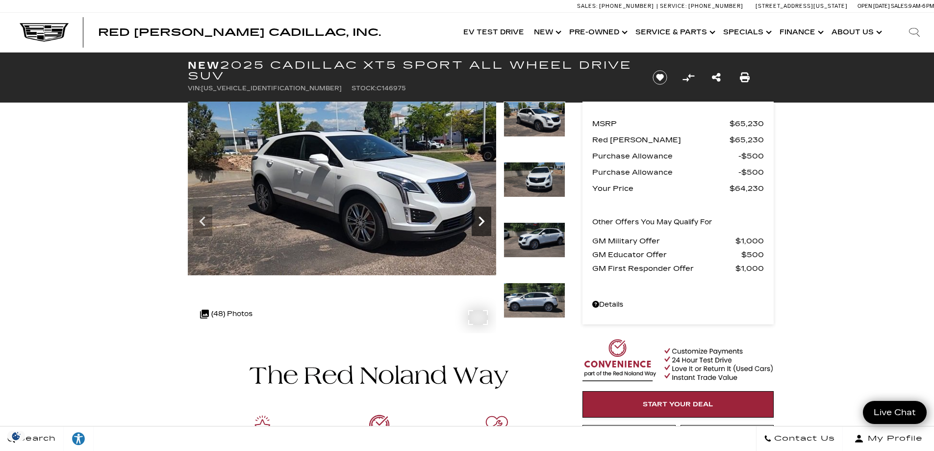
click at [481, 225] on icon "Next" at bounding box center [482, 221] width 6 height 10
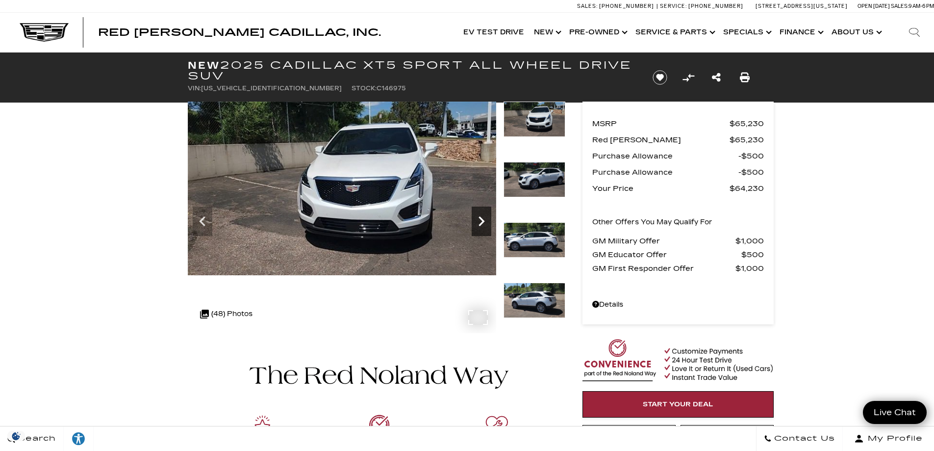
click at [481, 225] on icon "Next" at bounding box center [482, 221] width 6 height 10
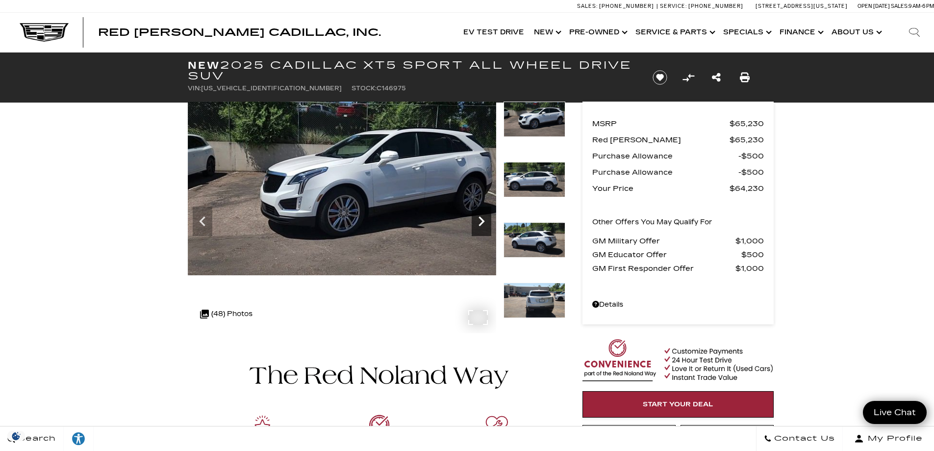
click at [481, 225] on icon "Next" at bounding box center [482, 221] width 6 height 10
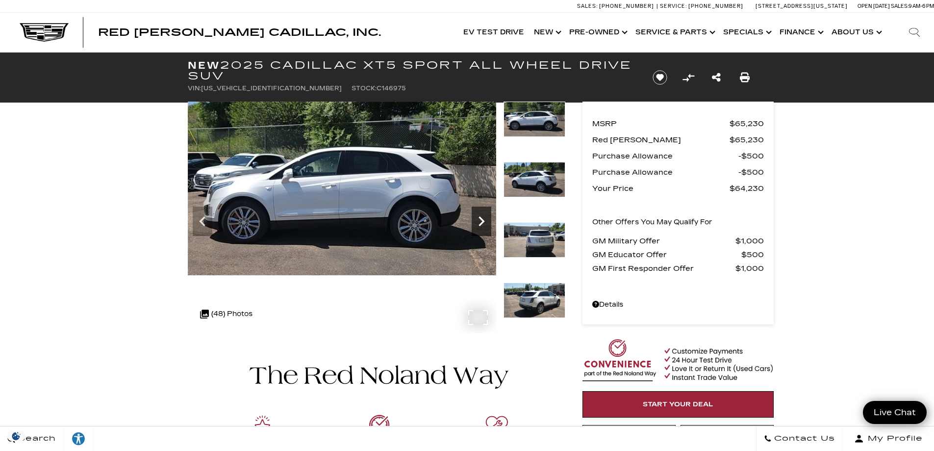
click at [481, 225] on icon "Next" at bounding box center [482, 221] width 6 height 10
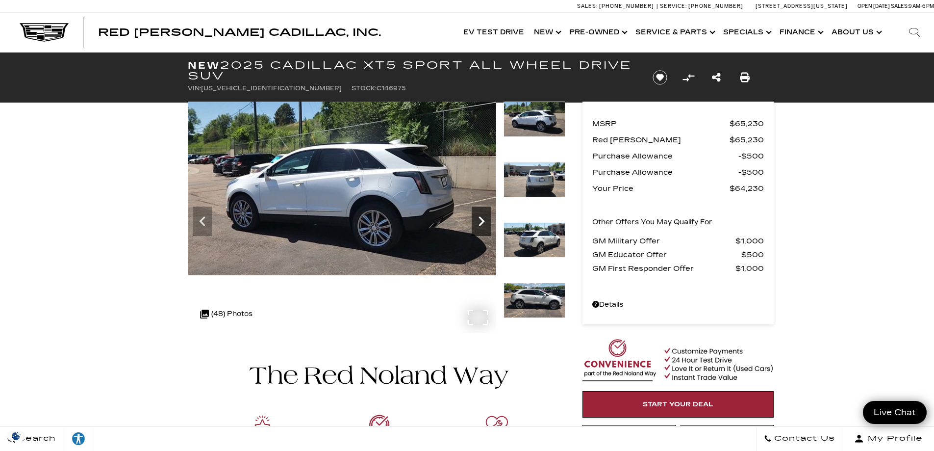
click at [481, 225] on icon "Next" at bounding box center [482, 221] width 6 height 10
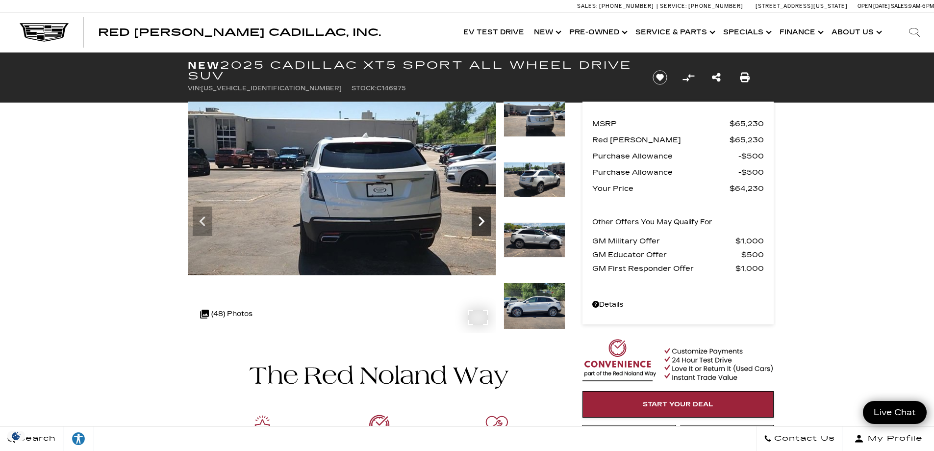
click at [481, 225] on icon "Next" at bounding box center [482, 221] width 6 height 10
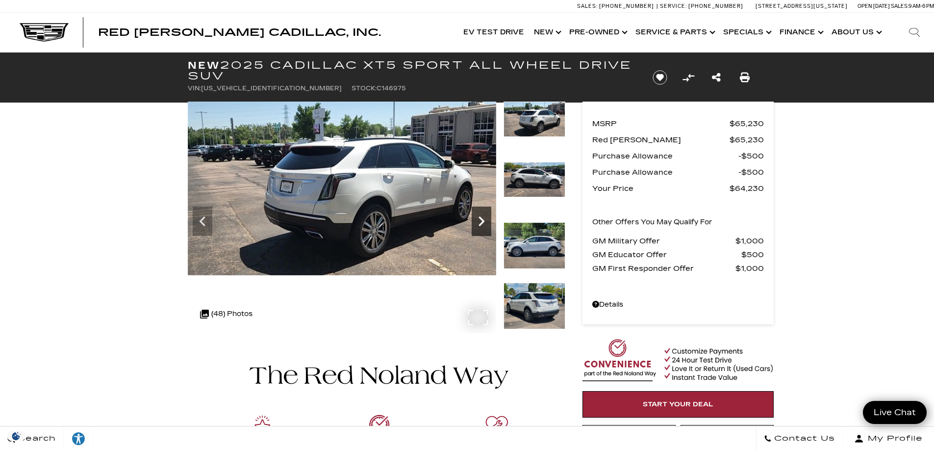
click at [481, 225] on icon "Next" at bounding box center [482, 221] width 6 height 10
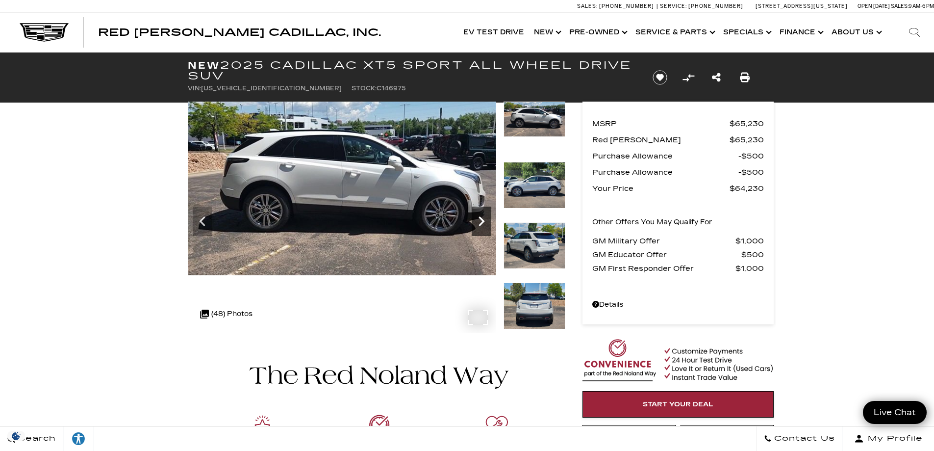
click at [481, 225] on icon "Next" at bounding box center [482, 221] width 6 height 10
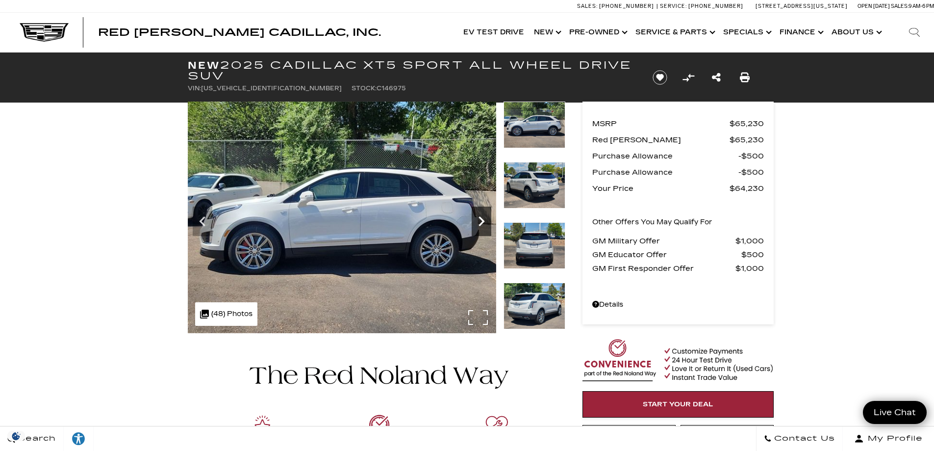
click at [481, 225] on icon "Next" at bounding box center [482, 221] width 6 height 10
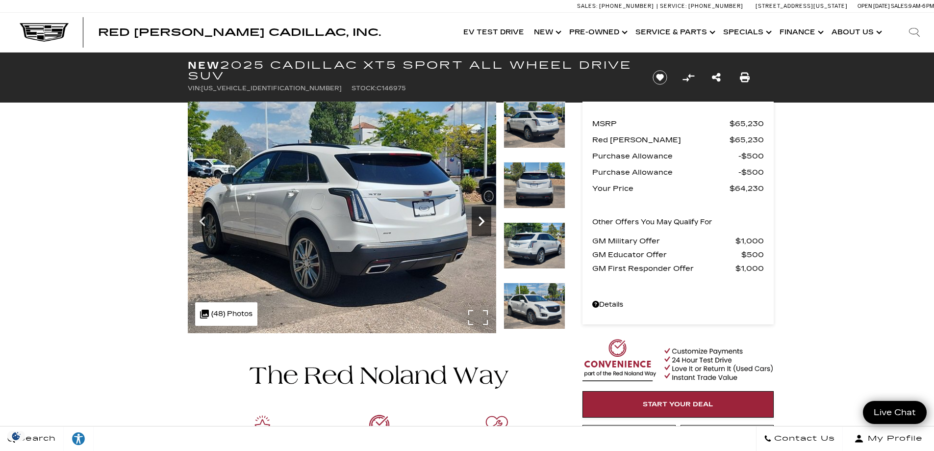
click at [481, 225] on icon "Next" at bounding box center [482, 221] width 6 height 10
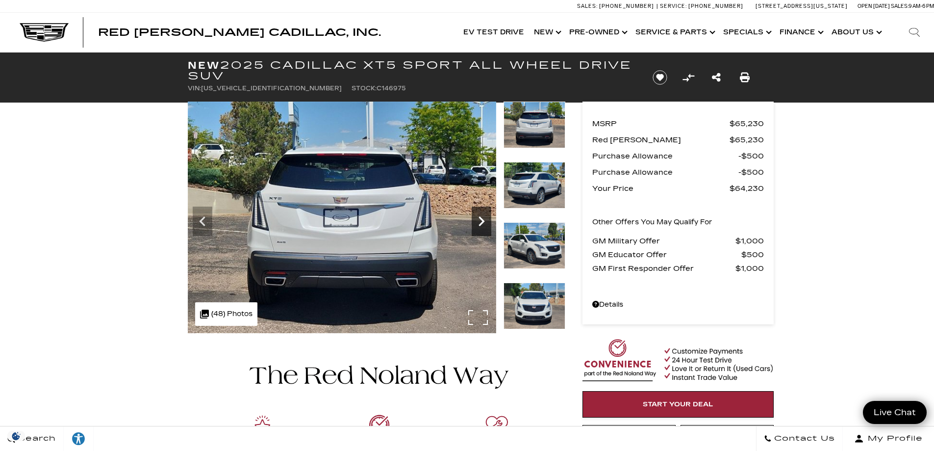
click at [481, 225] on icon "Next" at bounding box center [482, 221] width 6 height 10
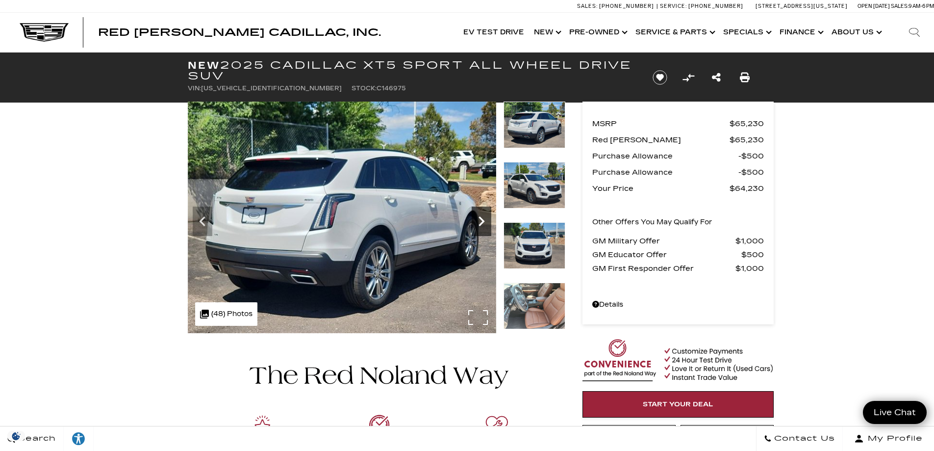
click at [481, 225] on icon "Next" at bounding box center [482, 221] width 6 height 10
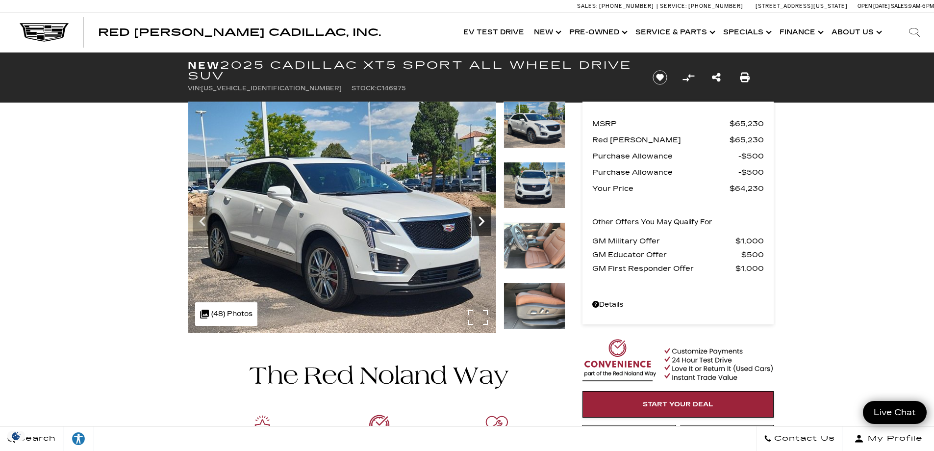
click at [481, 225] on icon "Next" at bounding box center [482, 221] width 6 height 10
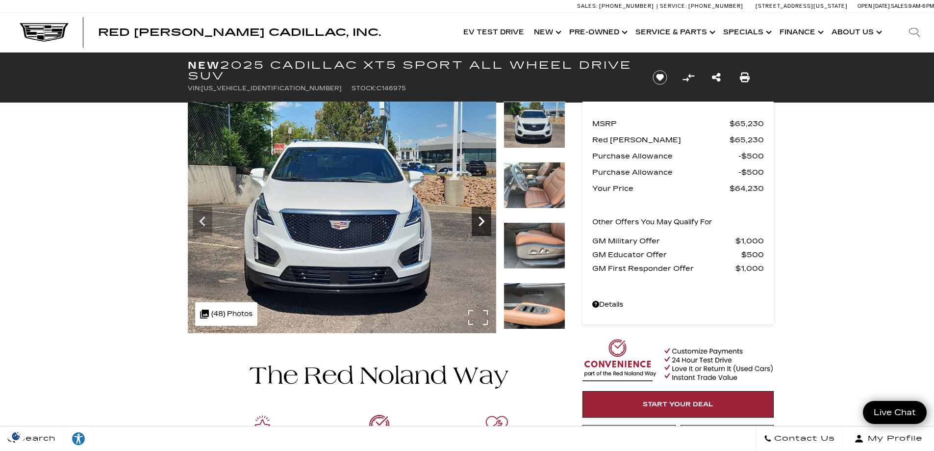
click at [481, 225] on icon "Next" at bounding box center [482, 221] width 6 height 10
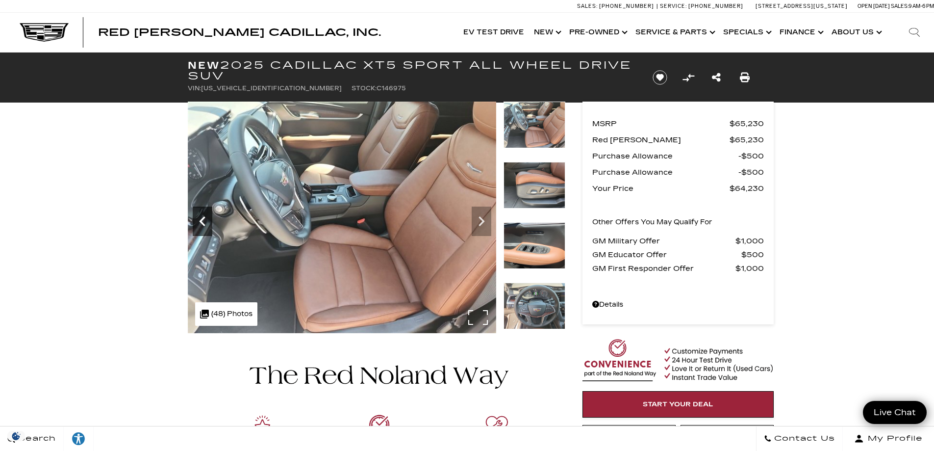
click at [197, 224] on icon "Previous" at bounding box center [203, 221] width 20 height 20
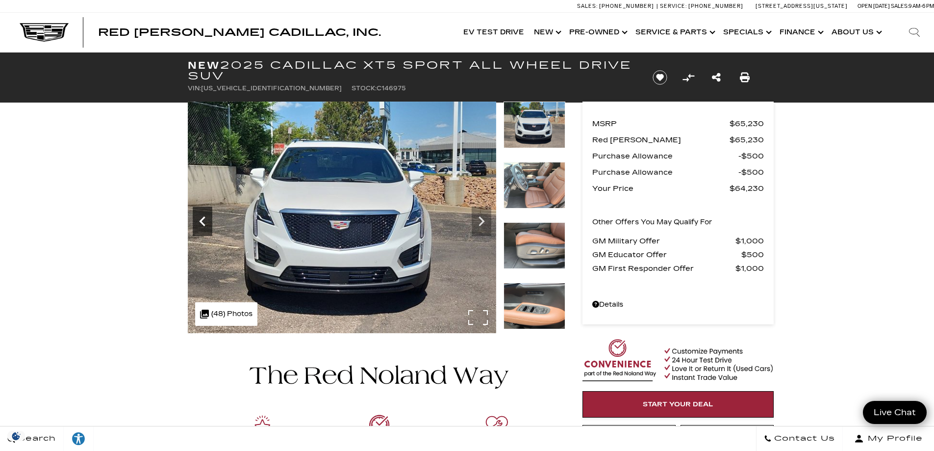
click at [197, 224] on icon "Previous" at bounding box center [203, 221] width 20 height 20
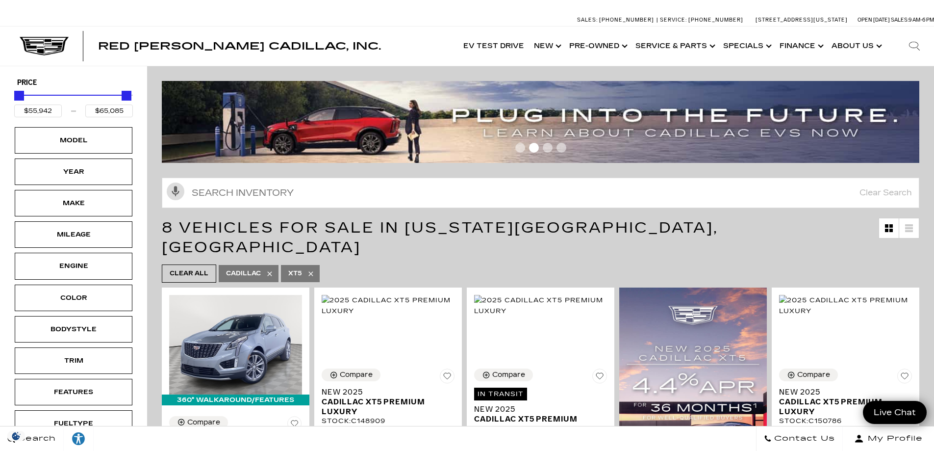
scroll to position [147, 0]
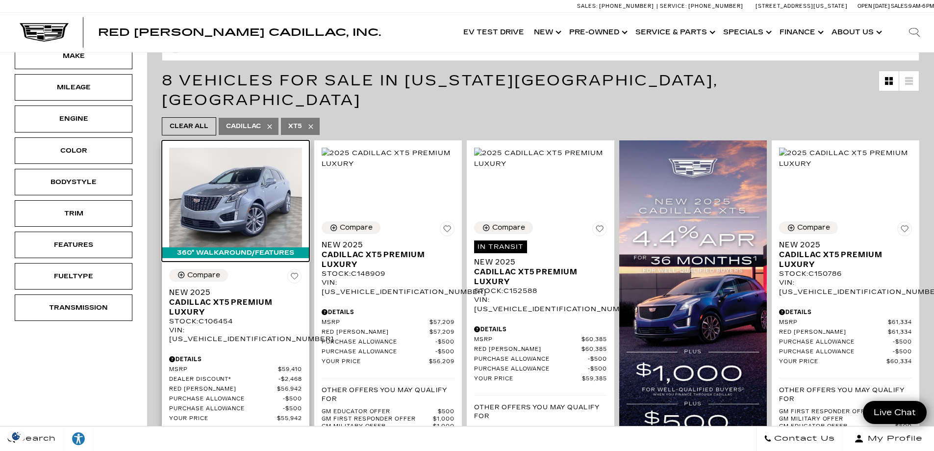
click at [262, 207] on img at bounding box center [235, 198] width 133 height 100
click at [234, 192] on img at bounding box center [235, 198] width 133 height 100
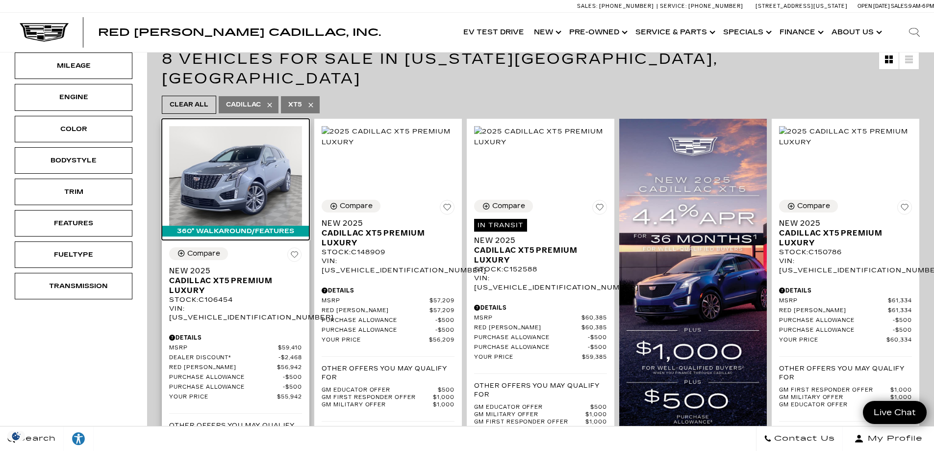
scroll to position [245, 0]
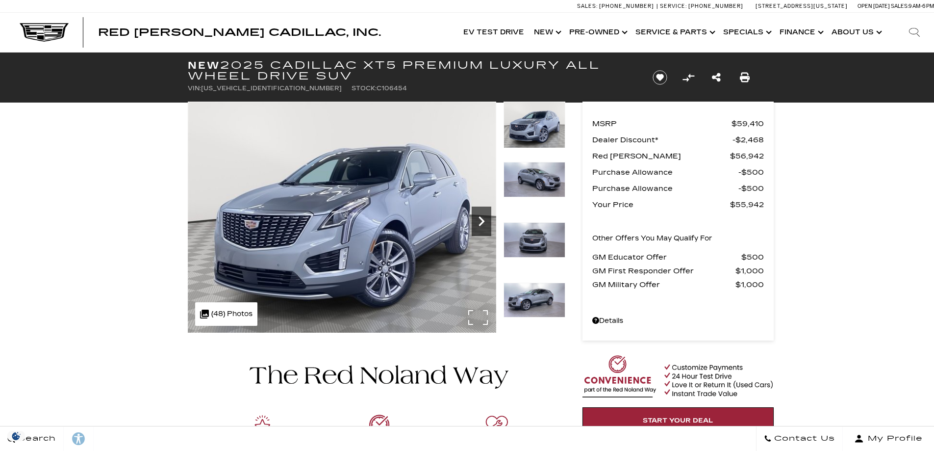
click at [484, 224] on icon "Next" at bounding box center [482, 221] width 20 height 20
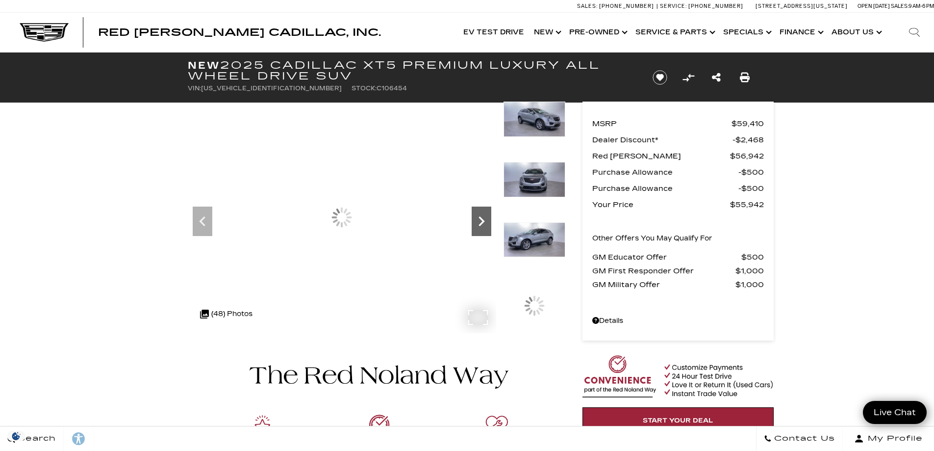
click at [484, 224] on icon "Next" at bounding box center [482, 221] width 20 height 20
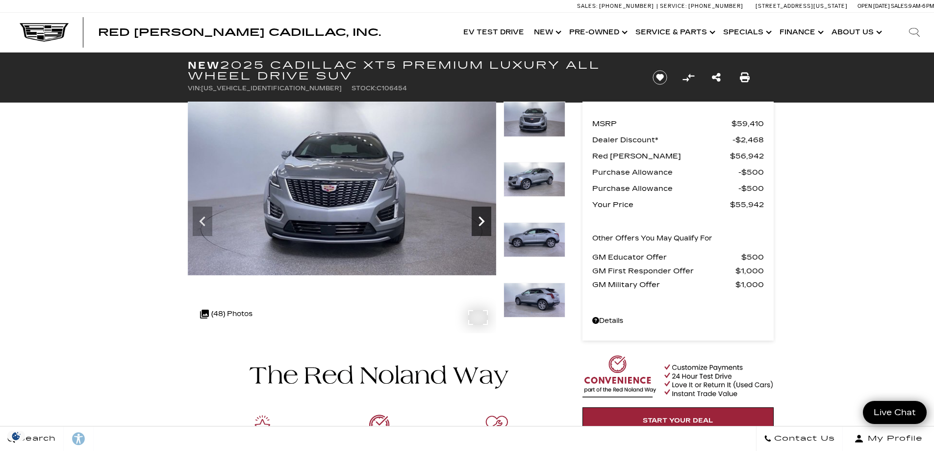
click at [484, 224] on icon "Next" at bounding box center [482, 221] width 20 height 20
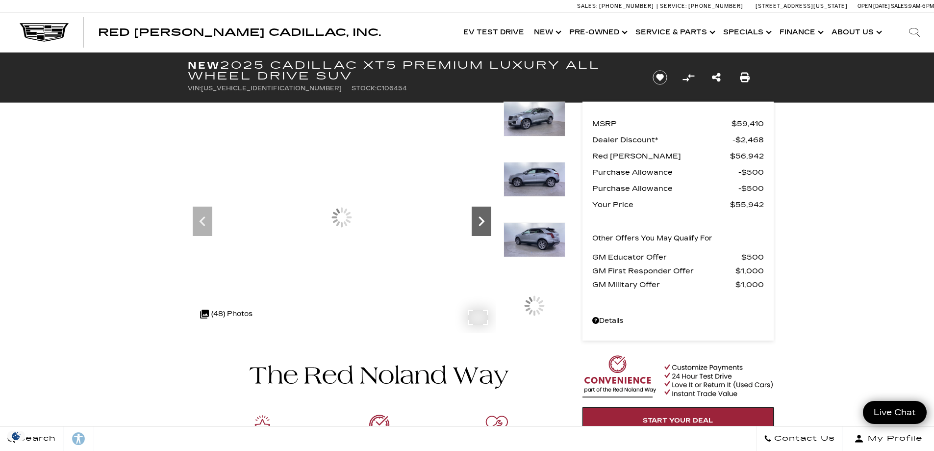
click at [484, 224] on icon "Next" at bounding box center [482, 221] width 20 height 20
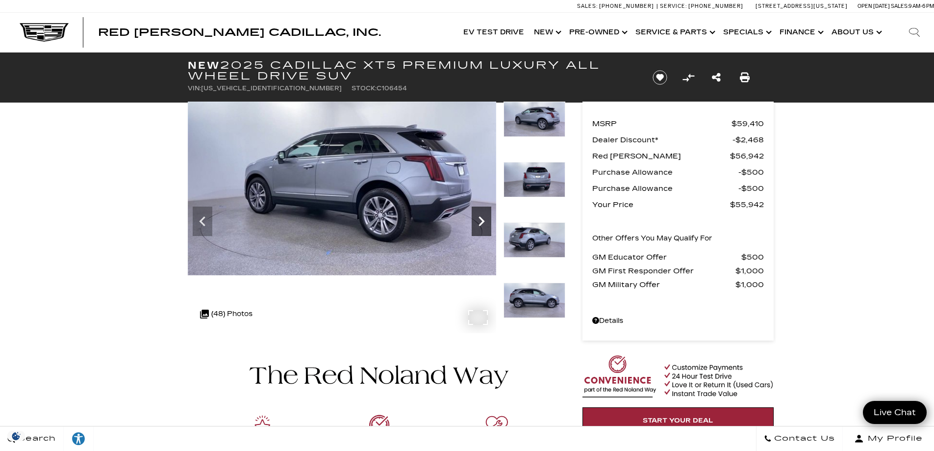
click at [484, 224] on icon "Next" at bounding box center [482, 221] width 20 height 20
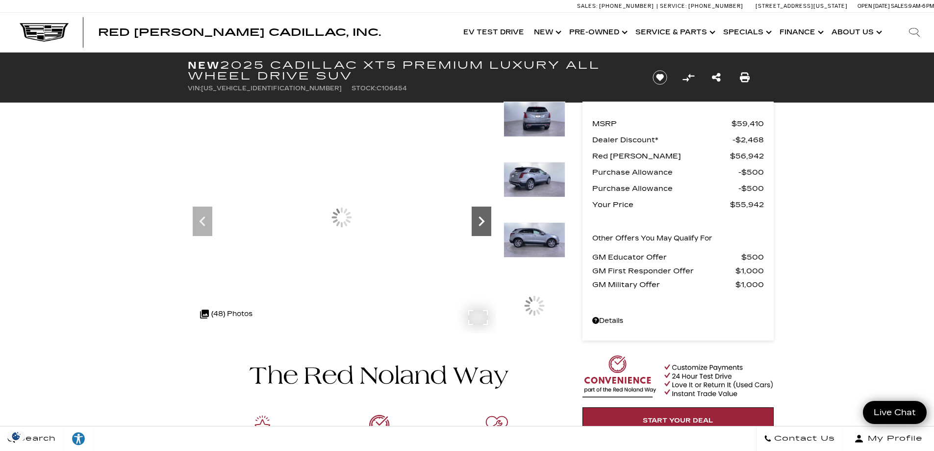
click at [484, 224] on icon "Next" at bounding box center [482, 221] width 20 height 20
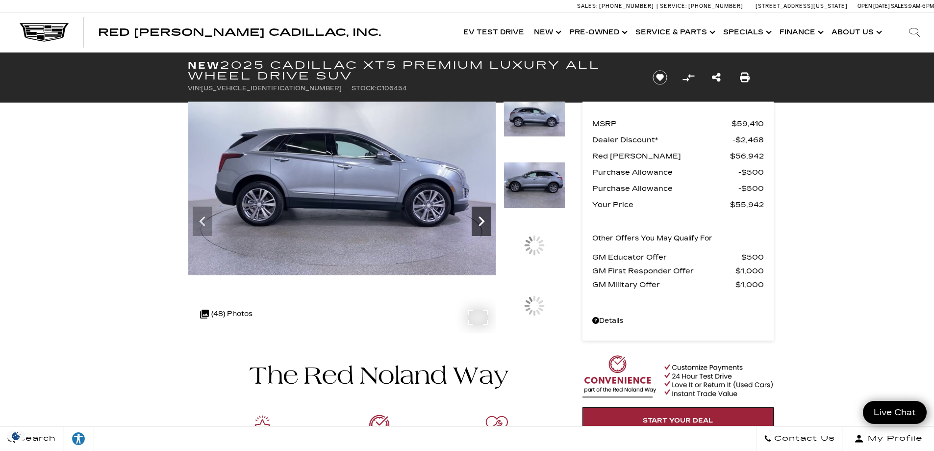
click at [484, 224] on icon "Next" at bounding box center [482, 221] width 20 height 20
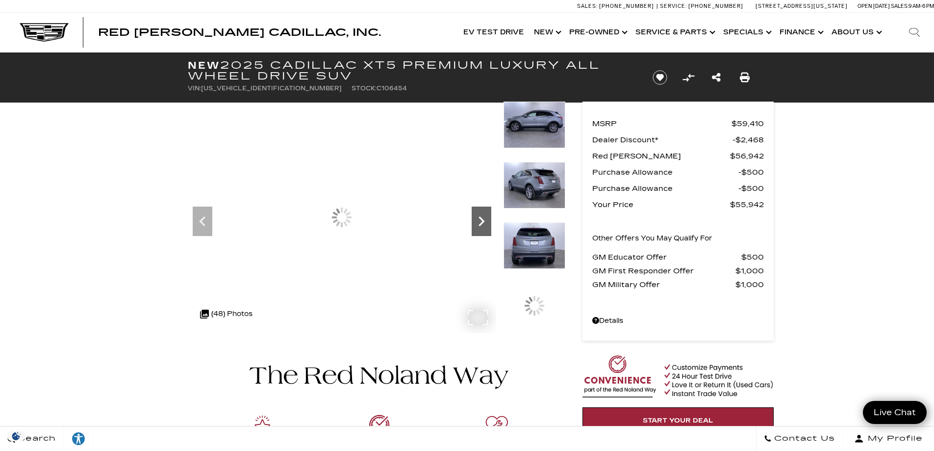
click at [484, 224] on icon "Next" at bounding box center [482, 221] width 20 height 20
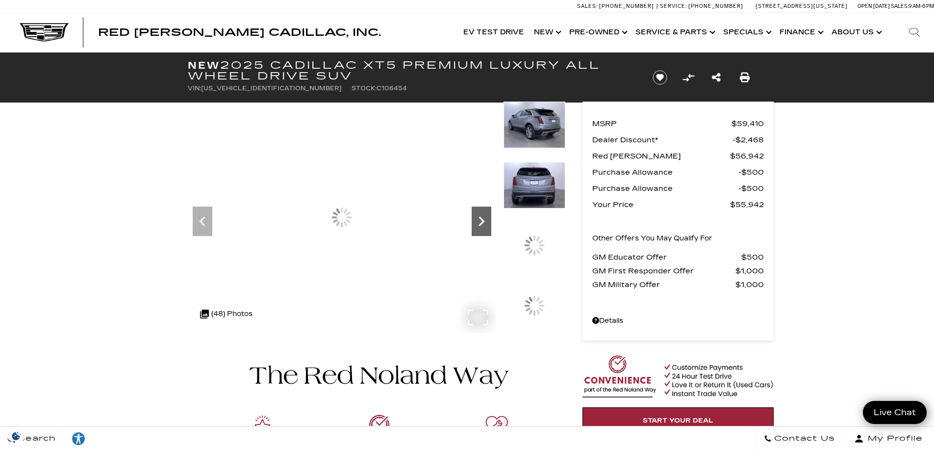
click at [484, 224] on icon "Next" at bounding box center [482, 221] width 20 height 20
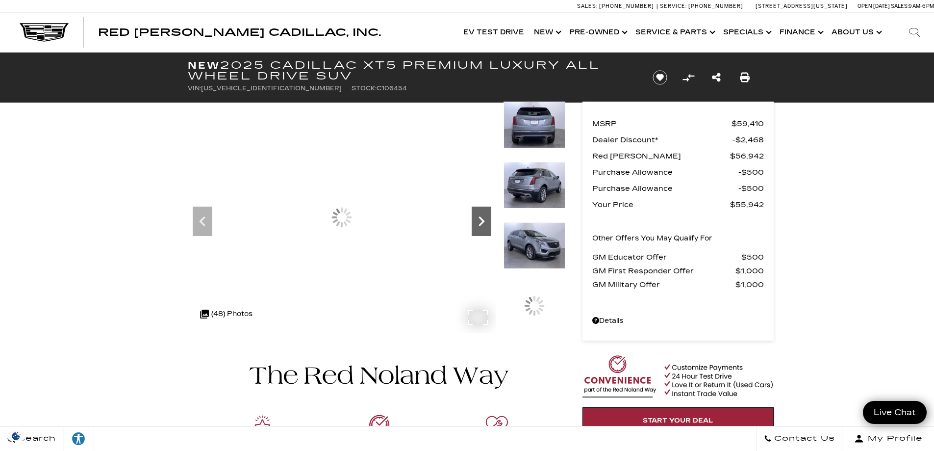
click at [484, 224] on icon "Next" at bounding box center [482, 221] width 20 height 20
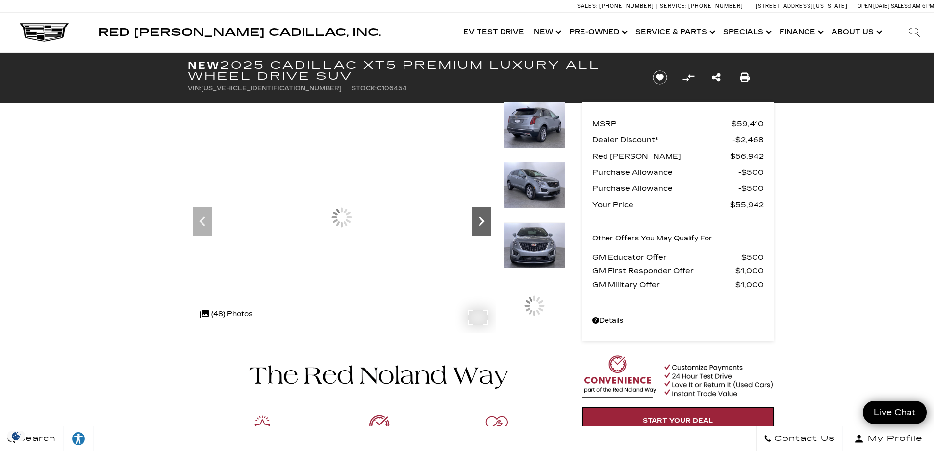
click at [484, 224] on icon "Next" at bounding box center [482, 221] width 20 height 20
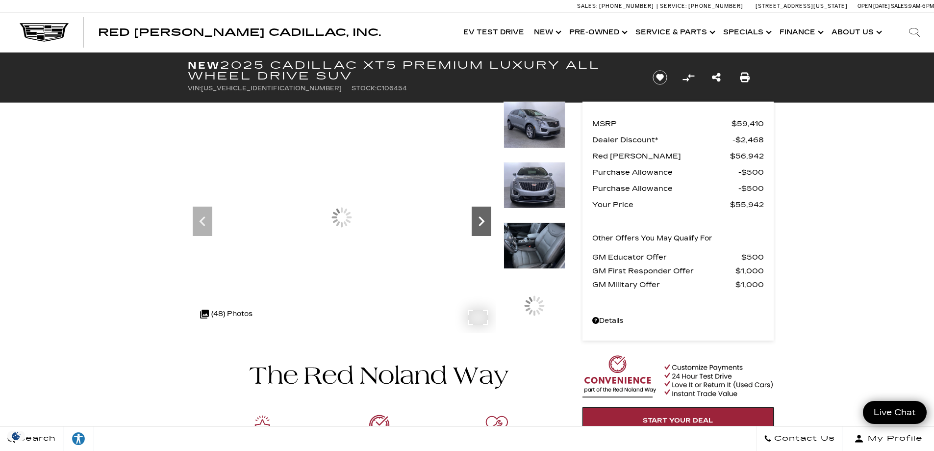
click at [484, 224] on icon "Next" at bounding box center [482, 221] width 20 height 20
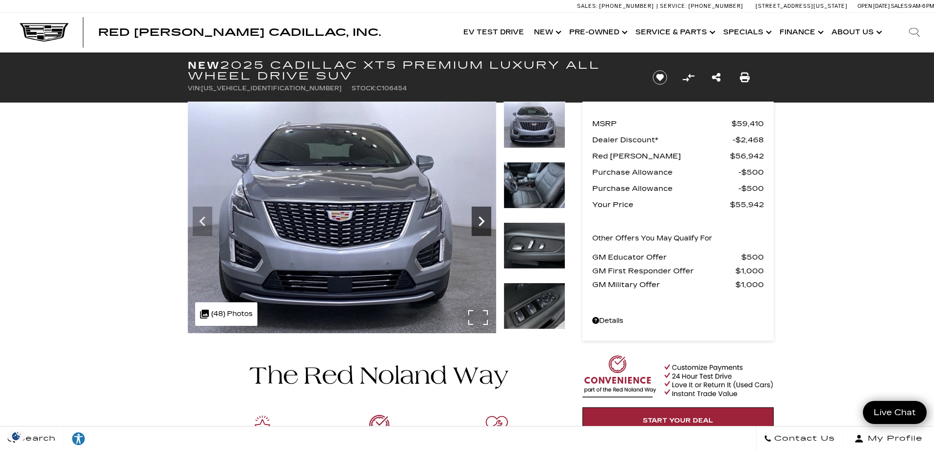
click at [484, 224] on icon "Next" at bounding box center [482, 221] width 20 height 20
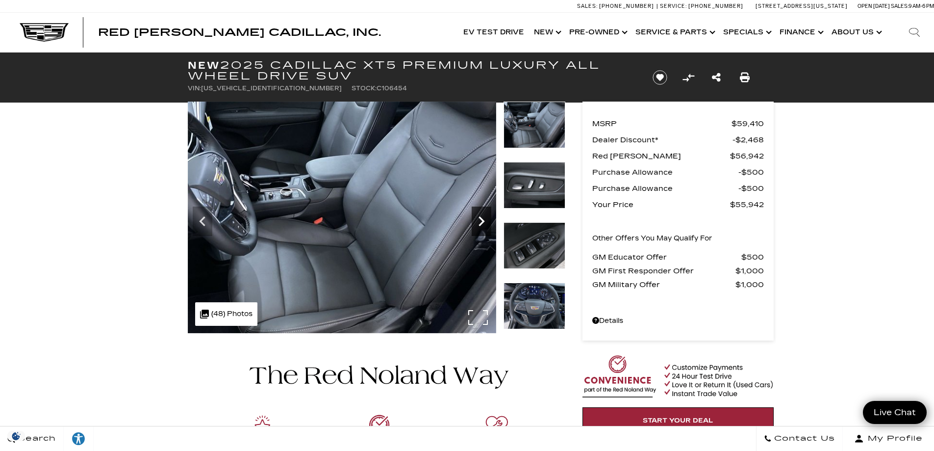
click at [484, 224] on icon "Next" at bounding box center [482, 221] width 20 height 20
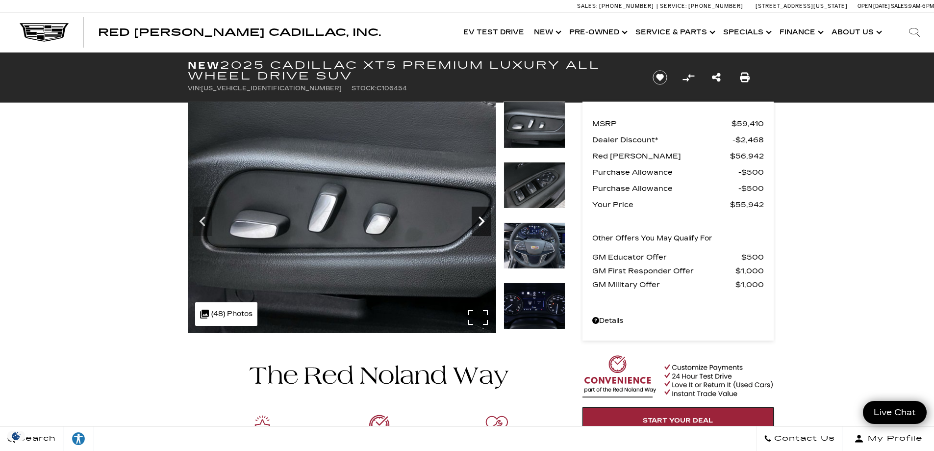
click at [484, 224] on icon "Next" at bounding box center [482, 221] width 20 height 20
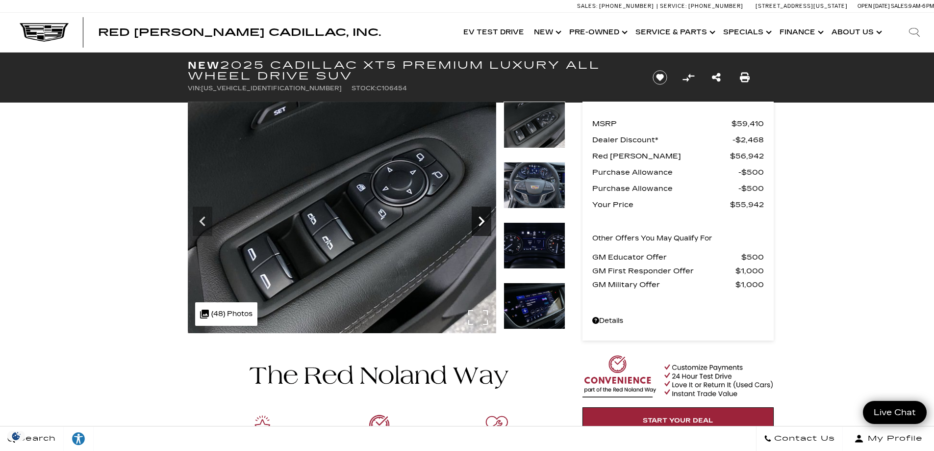
click at [484, 224] on icon "Next" at bounding box center [482, 221] width 20 height 20
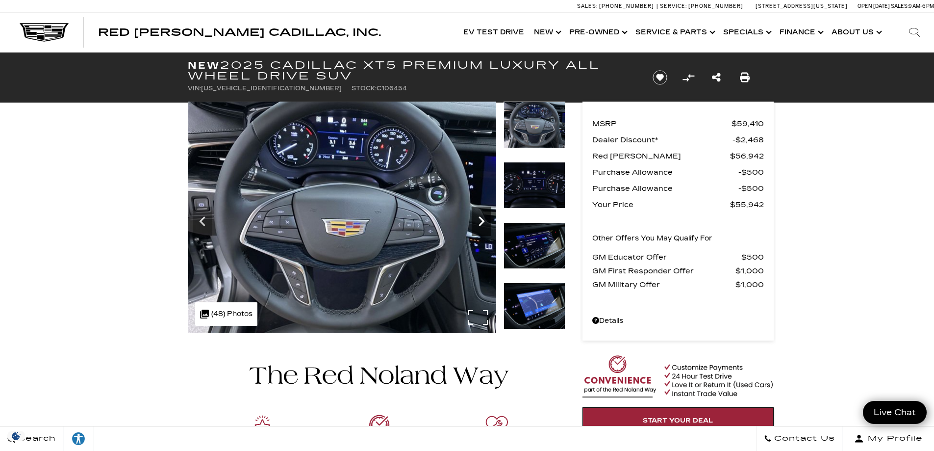
click at [484, 224] on icon "Next" at bounding box center [482, 221] width 20 height 20
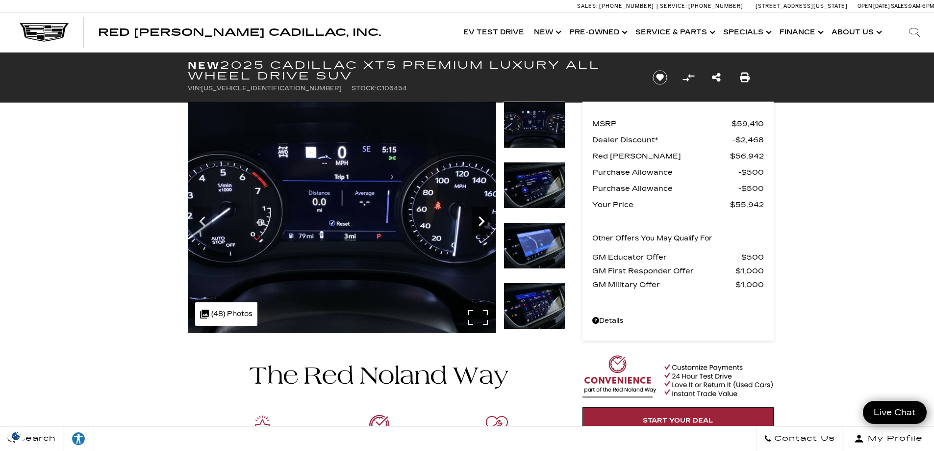
click at [484, 224] on icon "Next" at bounding box center [482, 221] width 20 height 20
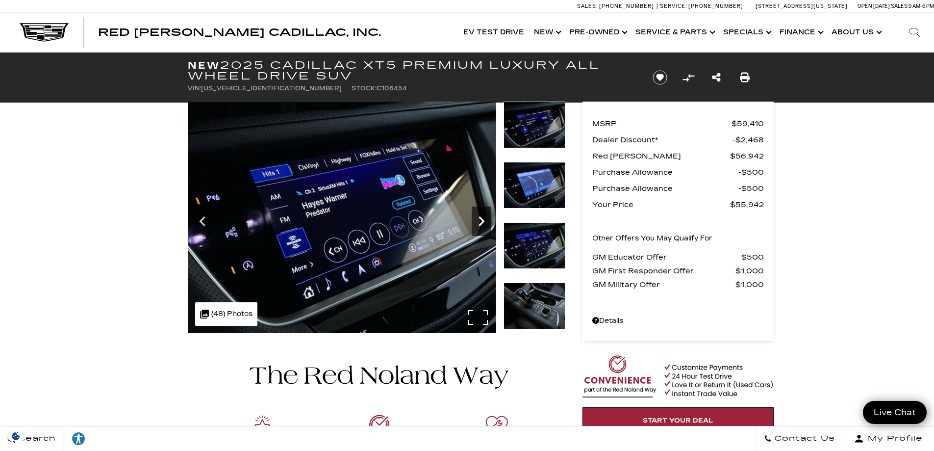
click at [484, 224] on icon "Next" at bounding box center [482, 221] width 20 height 20
